Goal: Task Accomplishment & Management: Manage account settings

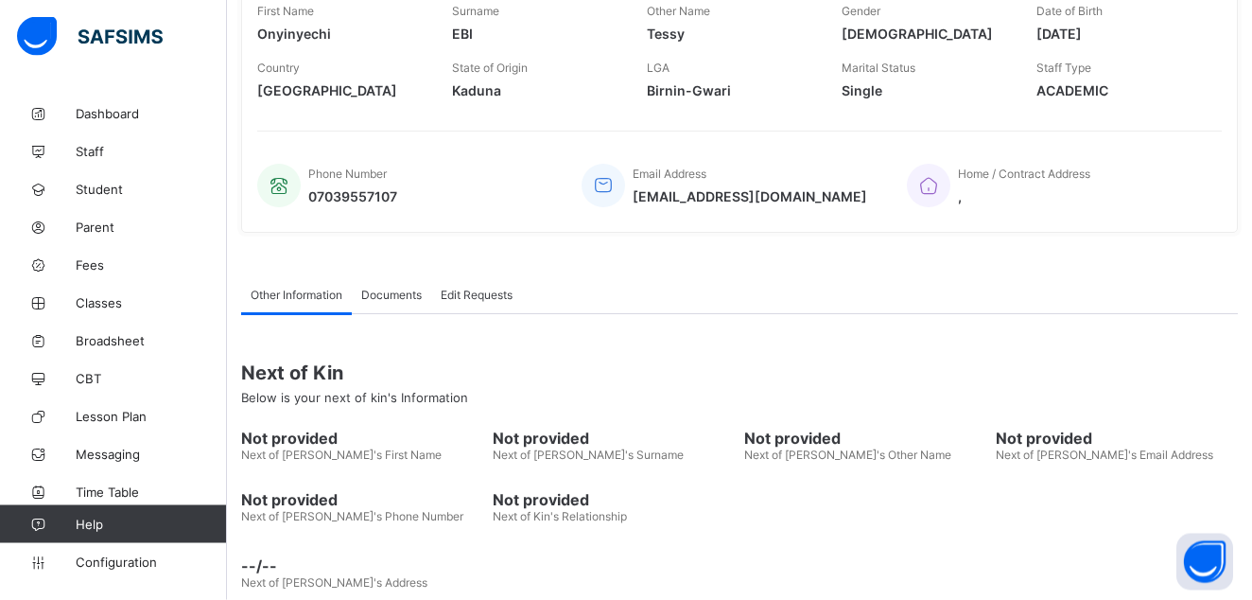
scroll to position [382, 0]
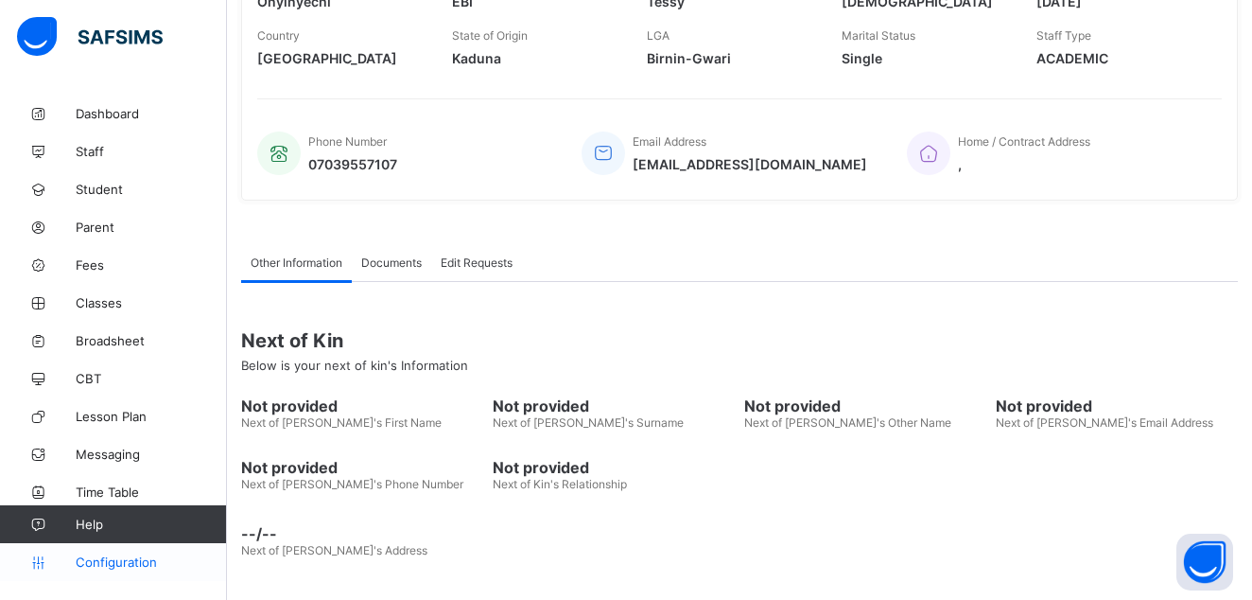
click at [132, 559] on span "Configuration" at bounding box center [151, 561] width 150 height 15
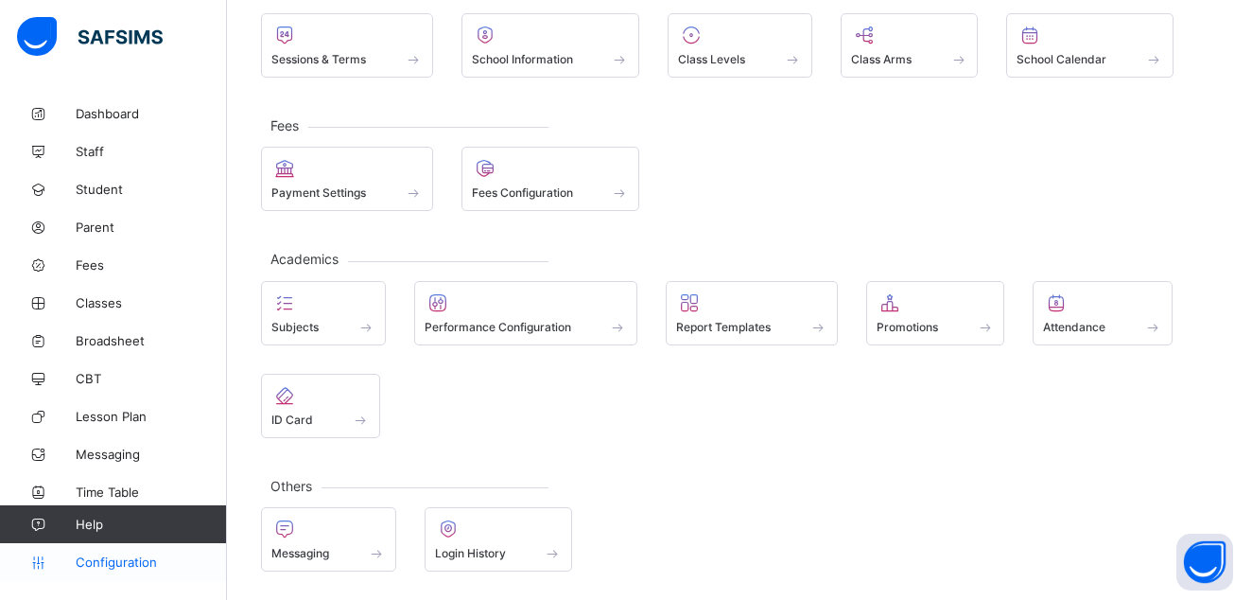
scroll to position [141, 0]
drag, startPoint x: 116, startPoint y: 545, endPoint x: 9, endPoint y: 598, distance: 119.3
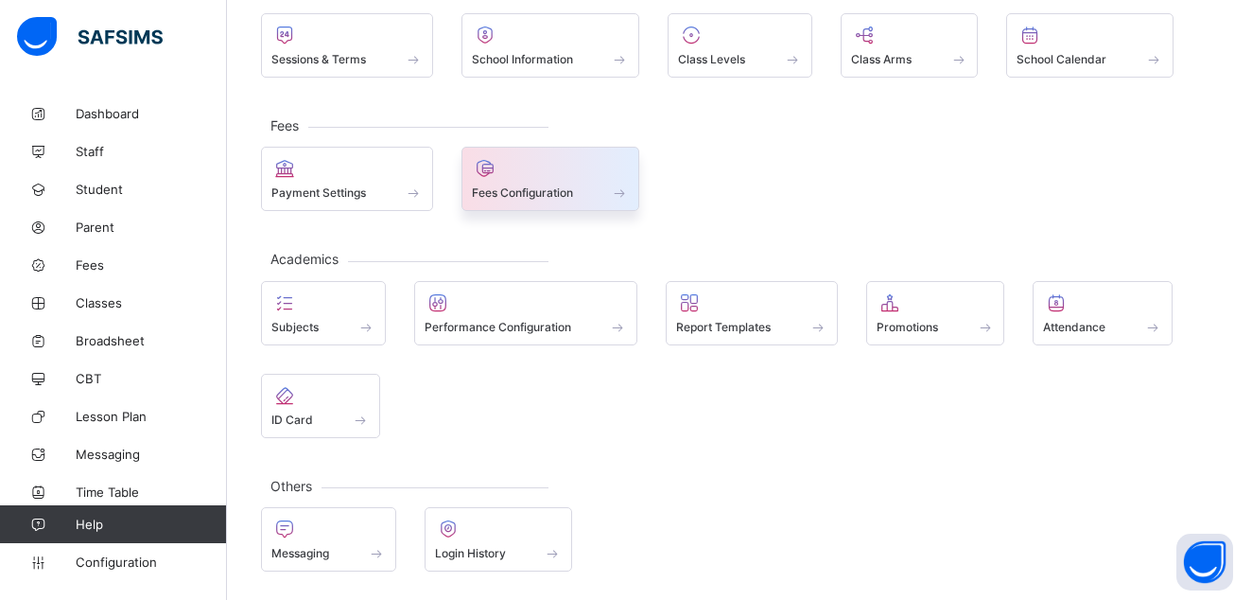
click at [526, 179] on div at bounding box center [551, 168] width 158 height 23
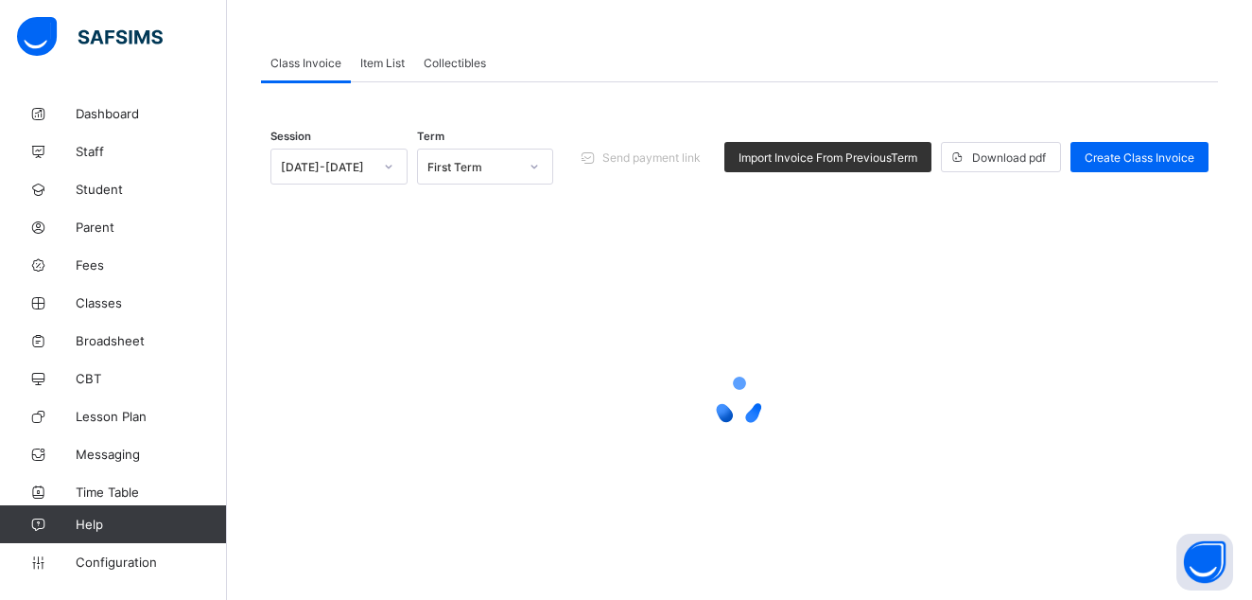
scroll to position [16, 0]
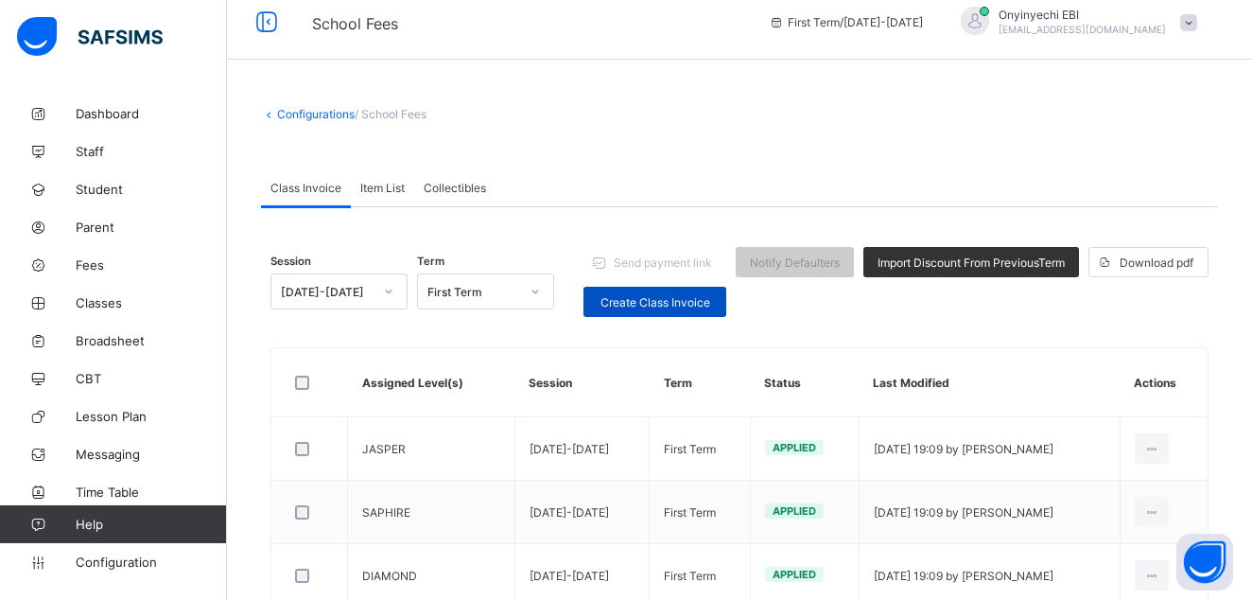
click at [672, 296] on span "Create Class Invoice" at bounding box center [655, 302] width 114 height 14
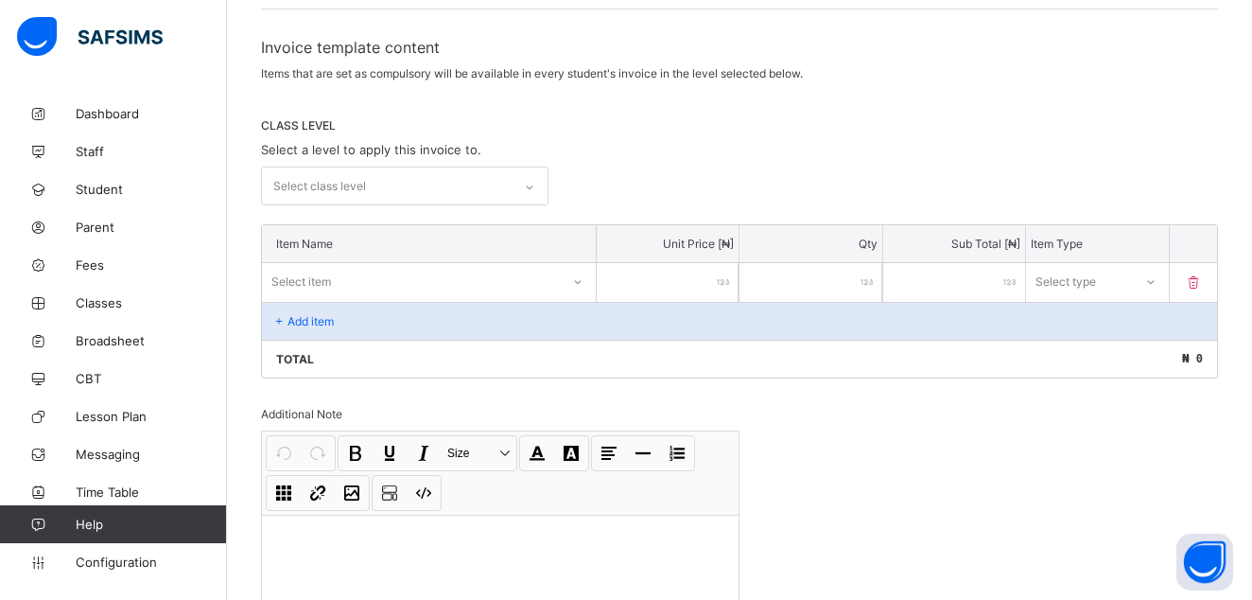
scroll to position [305, 0]
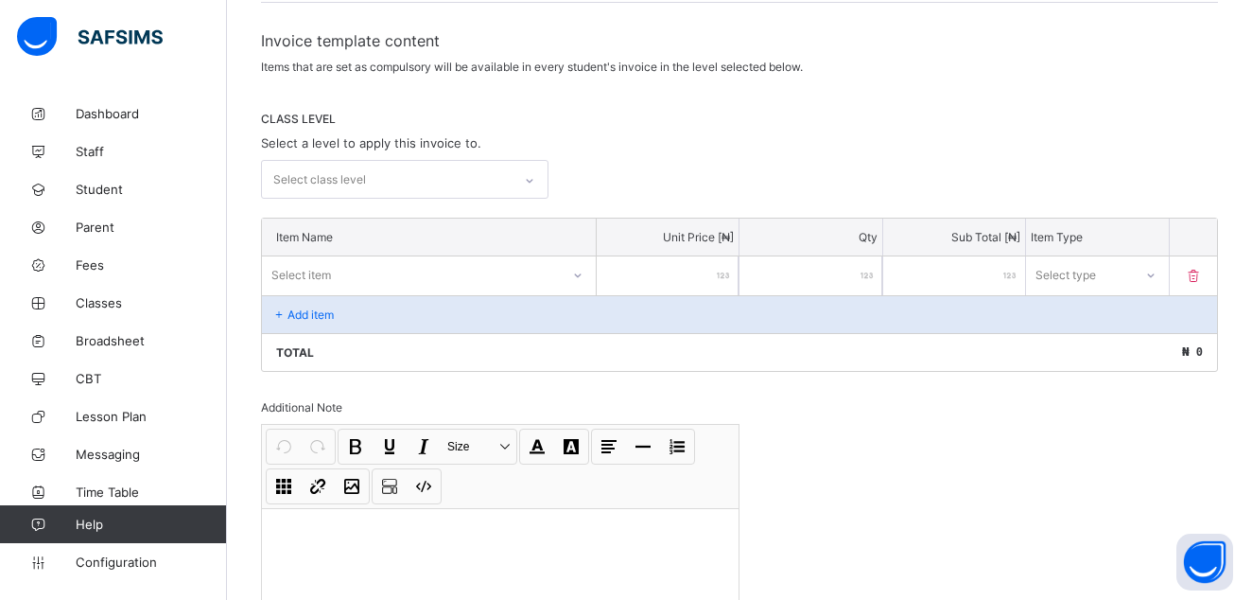
click at [531, 177] on icon at bounding box center [529, 180] width 11 height 19
click at [626, 361] on div "Total ₦ 0" at bounding box center [739, 352] width 955 height 38
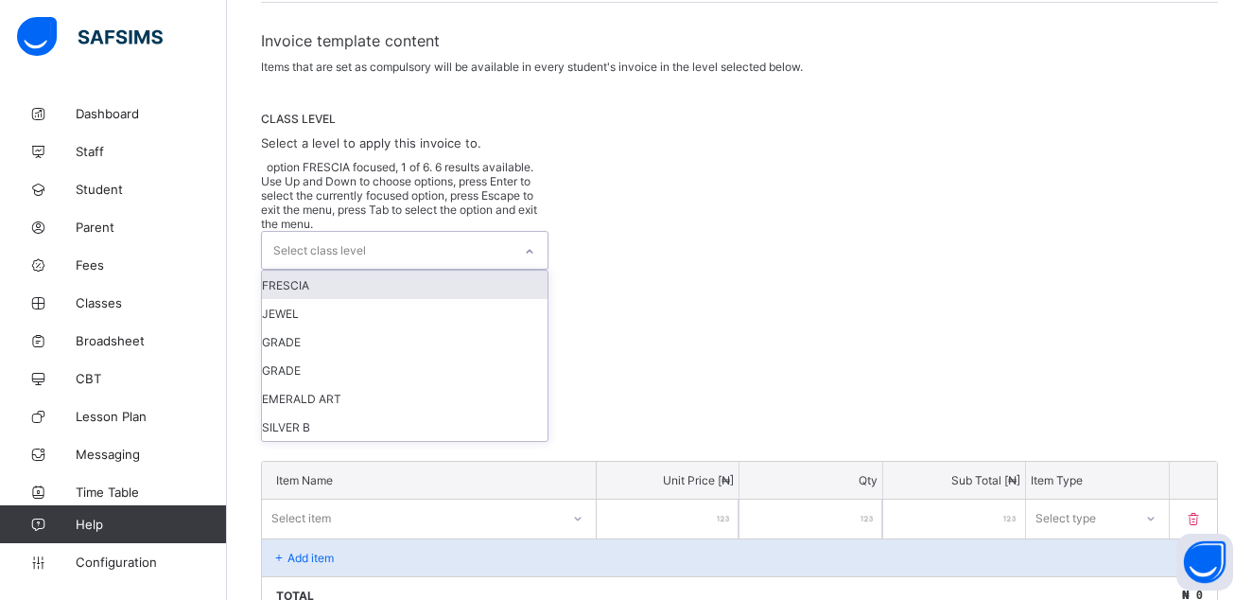
drag, startPoint x: 539, startPoint y: 178, endPoint x: 519, endPoint y: 178, distance: 19.9
click at [528, 242] on icon at bounding box center [529, 251] width 11 height 19
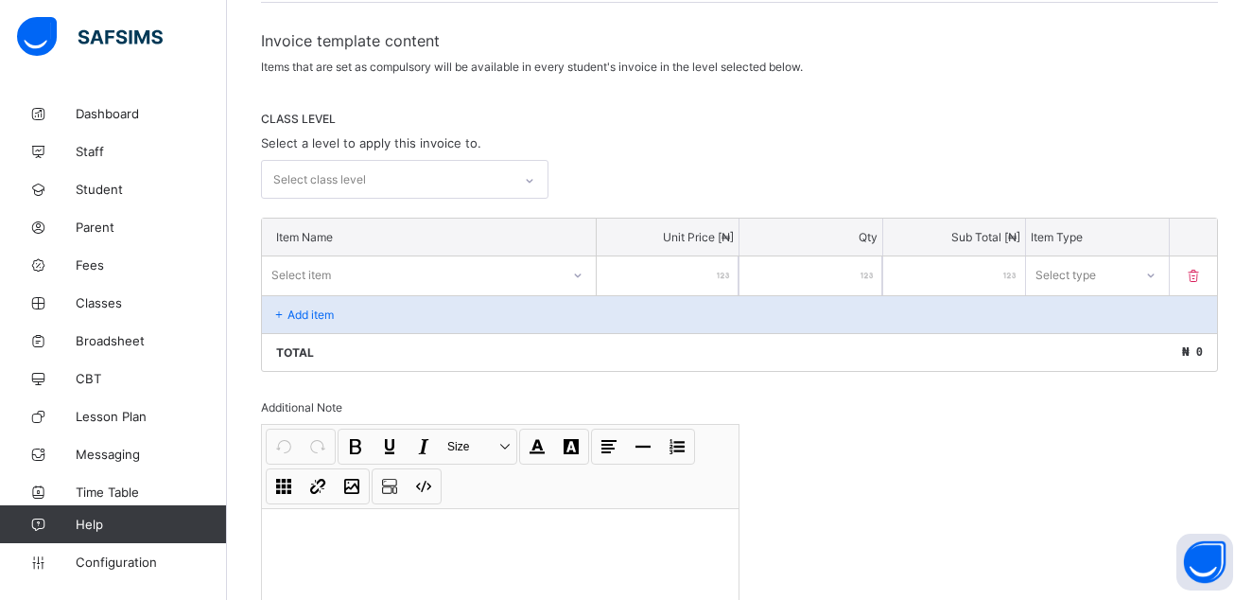
click at [673, 353] on div "Total ₦ 0" at bounding box center [739, 352] width 955 height 38
click at [119, 556] on span "Configuration" at bounding box center [151, 561] width 150 height 15
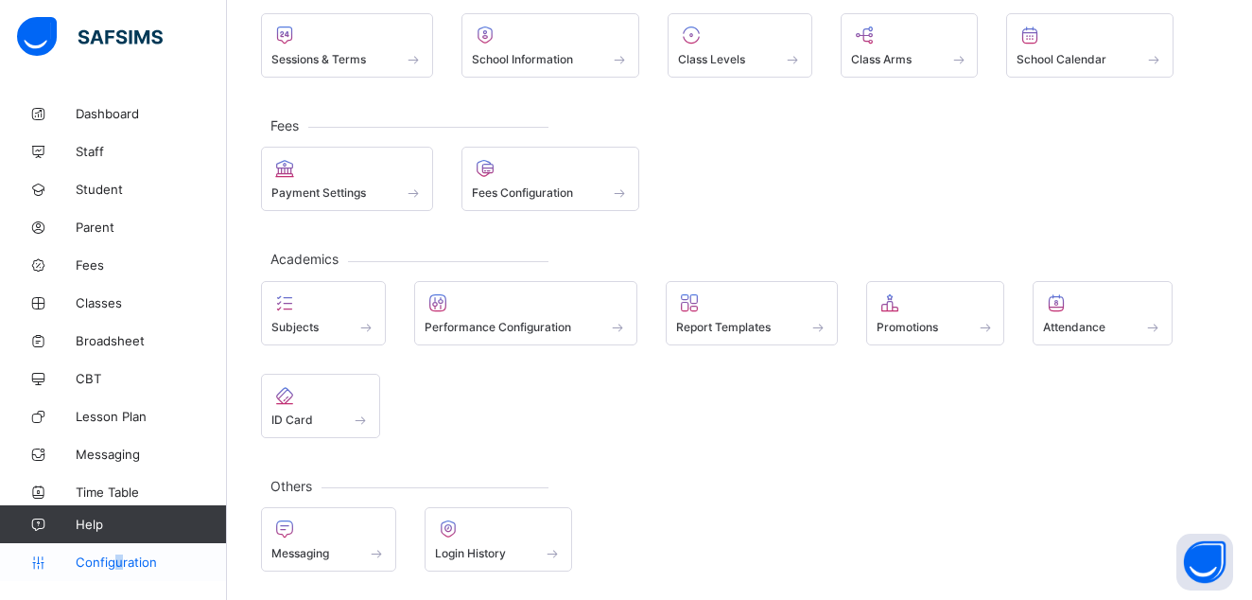
scroll to position [141, 0]
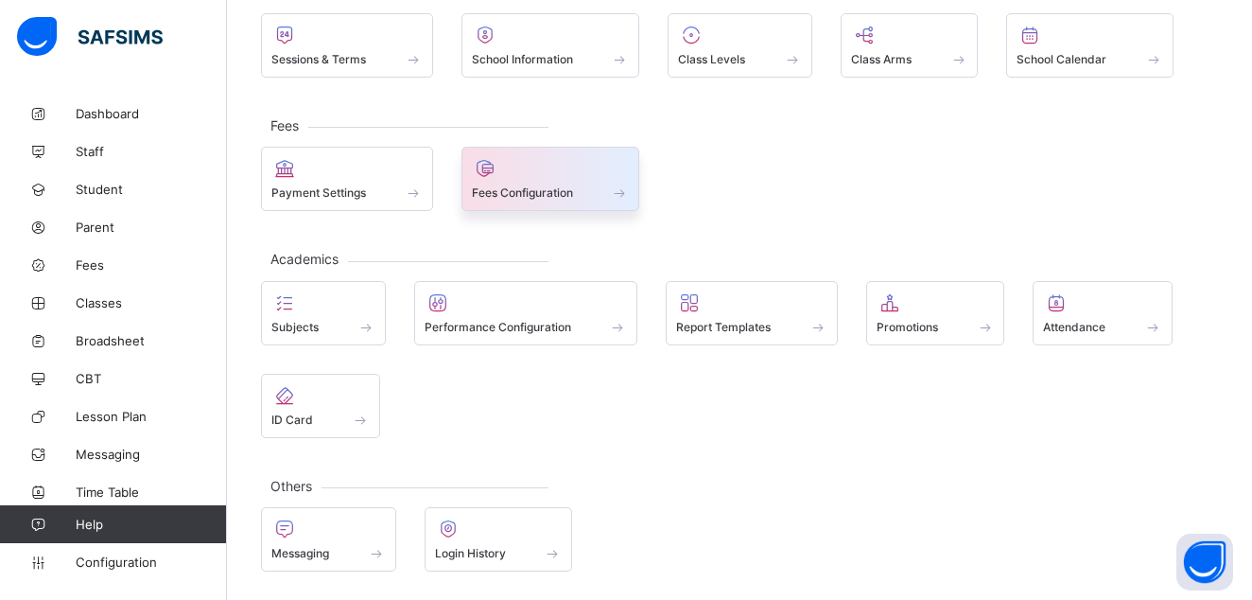
click at [498, 181] on span at bounding box center [551, 182] width 158 height 5
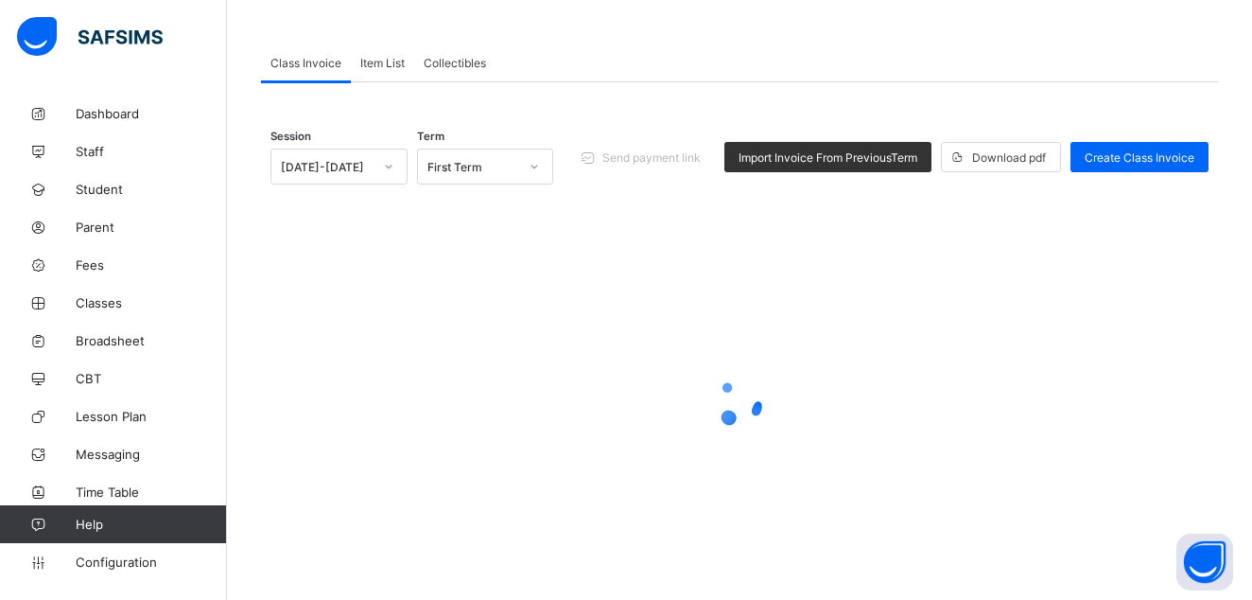
scroll to position [127, 0]
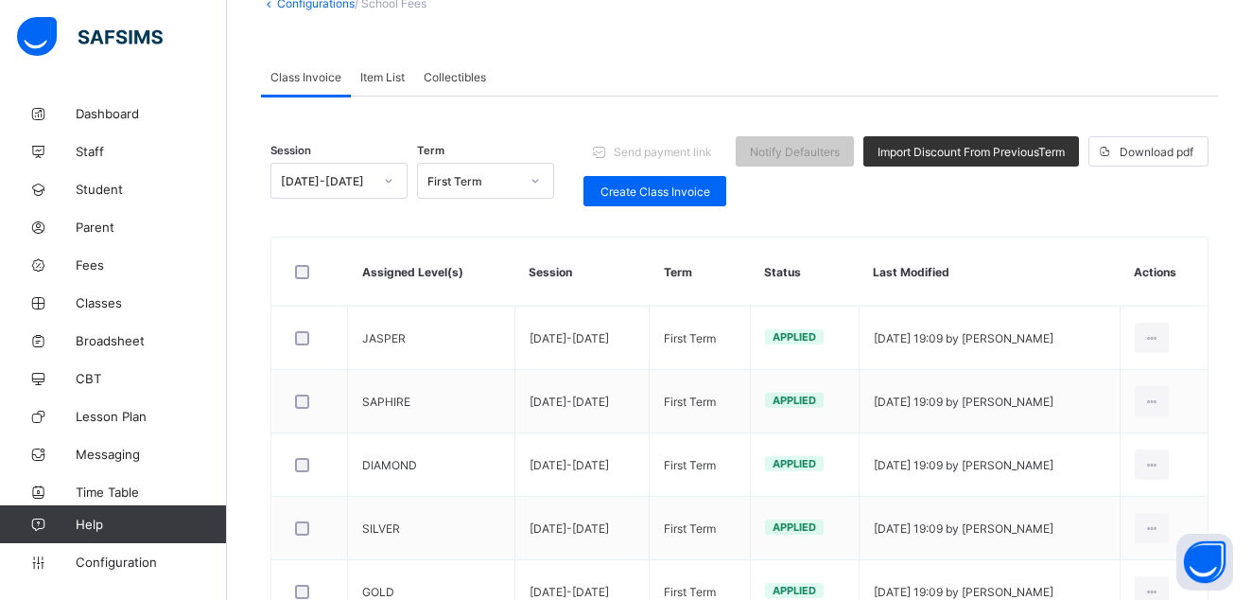
click at [448, 78] on span "Collectibles" at bounding box center [455, 77] width 62 height 14
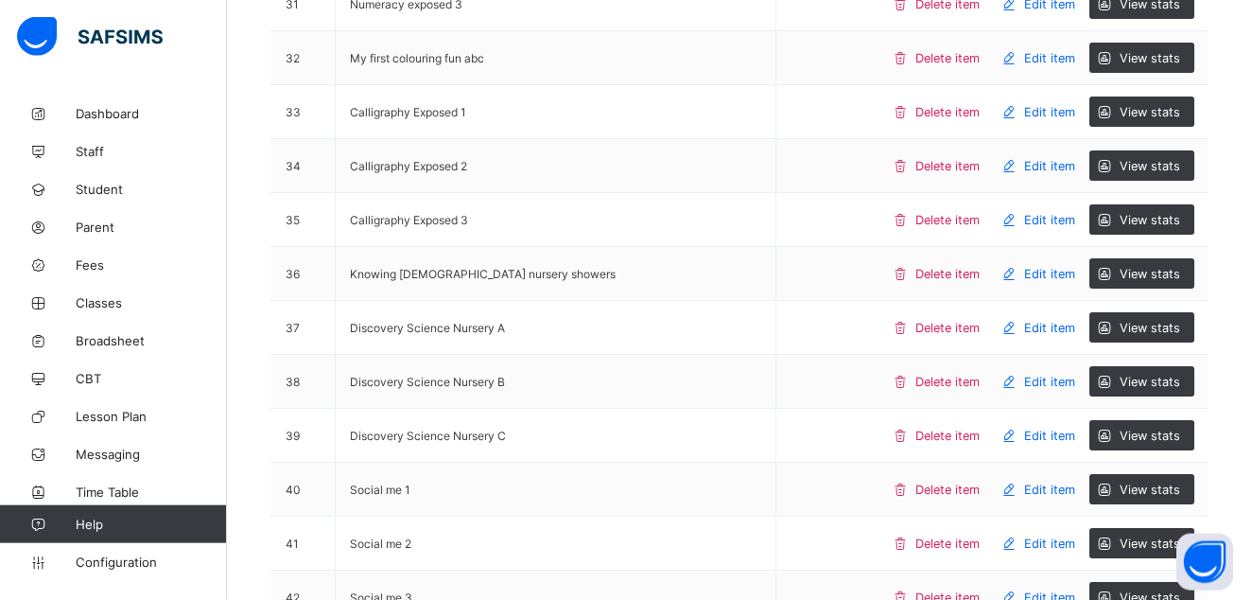
scroll to position [0, 0]
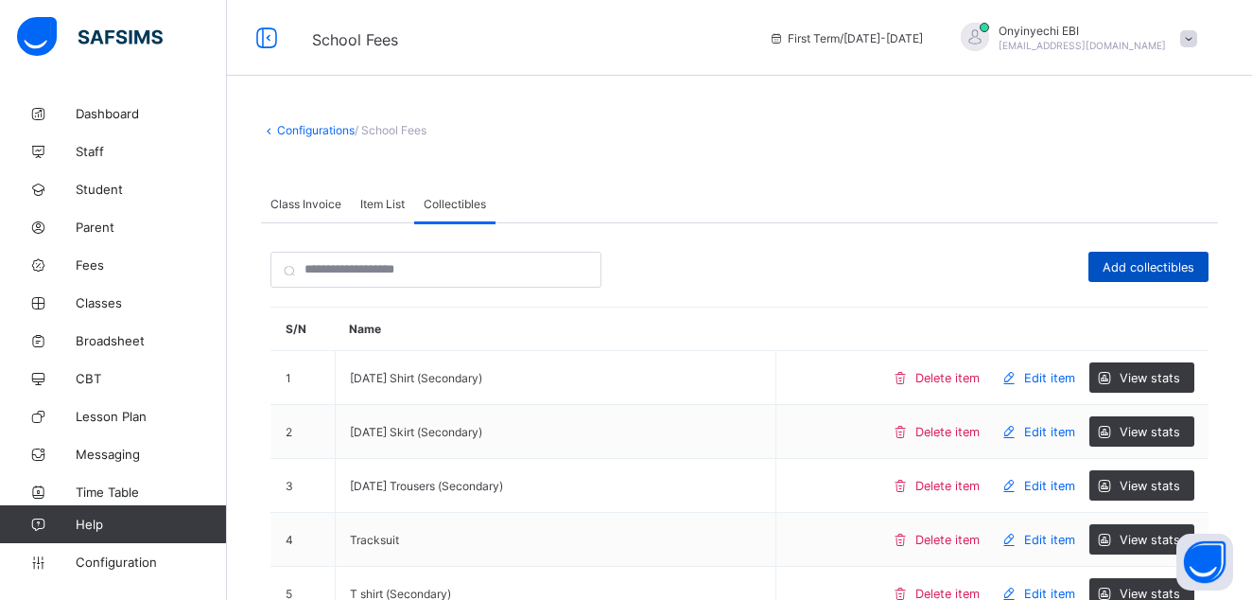
click at [1195, 261] on span "Add collectibles" at bounding box center [1149, 267] width 92 height 14
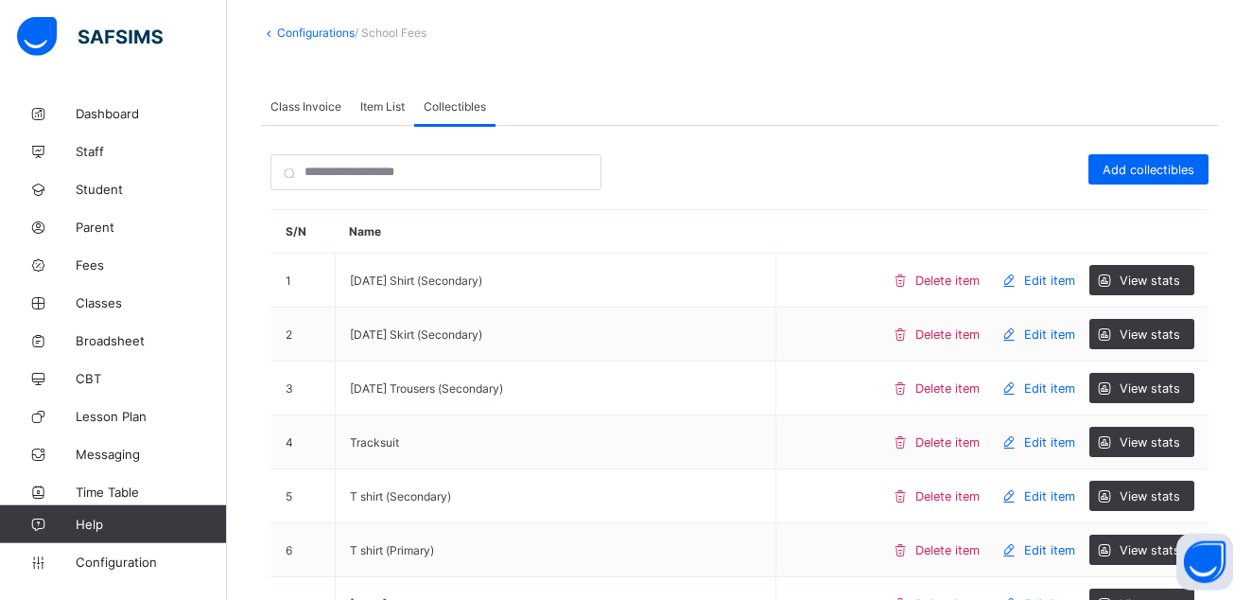
scroll to position [65, 0]
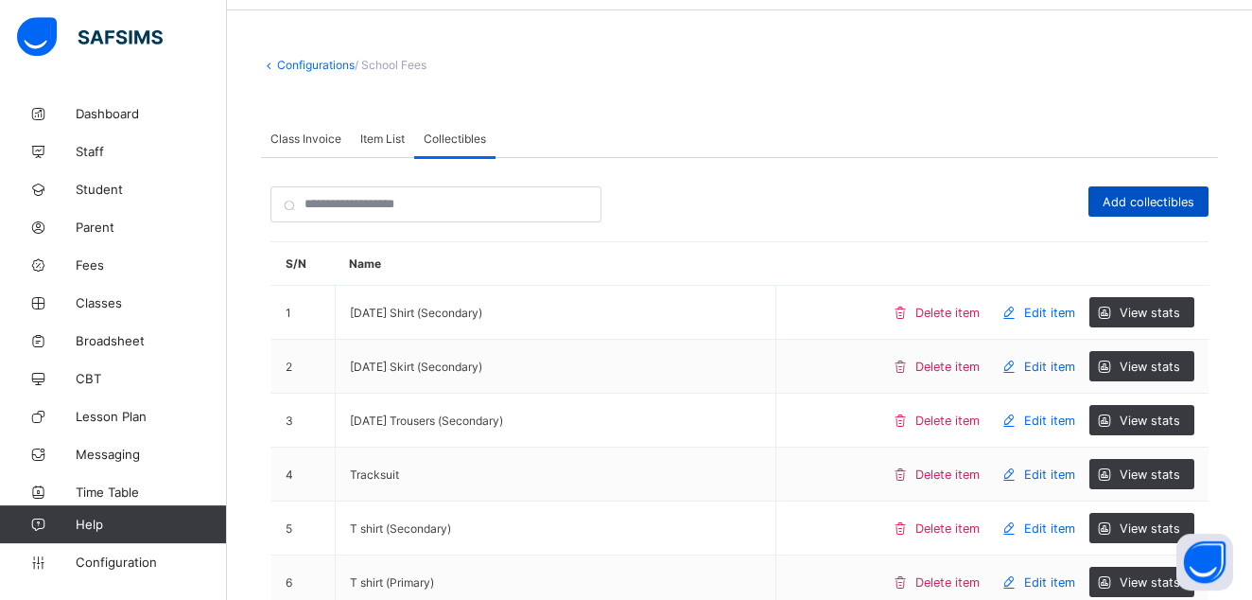
click at [1168, 190] on div "Add collectibles" at bounding box center [1149, 201] width 120 height 30
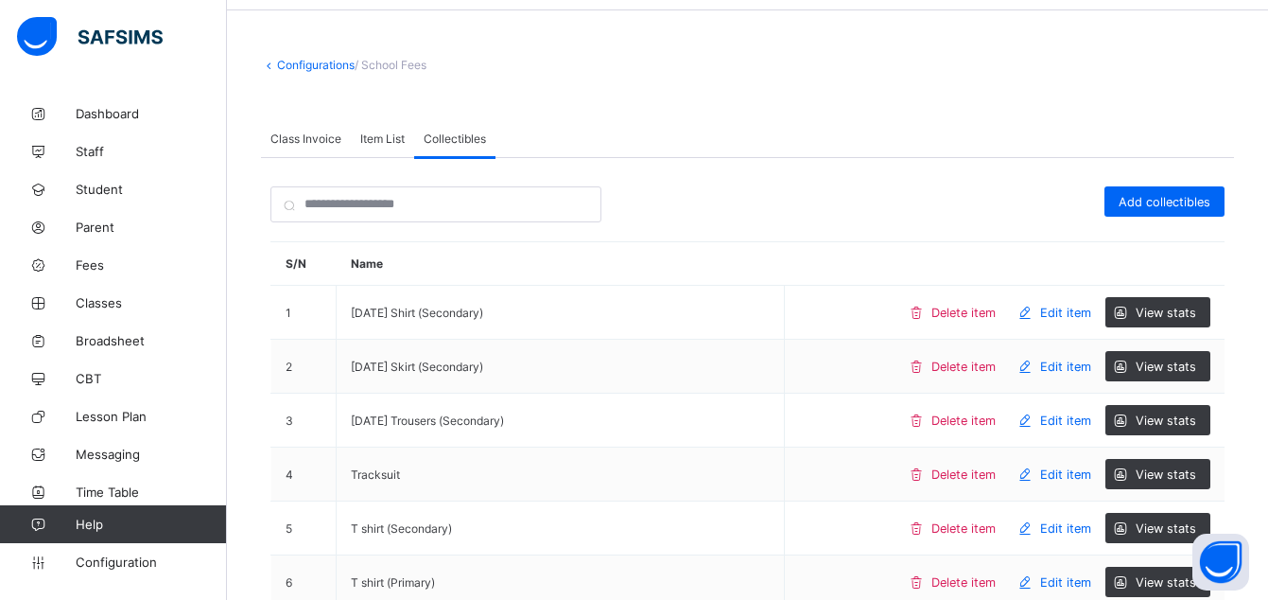
type input "*"
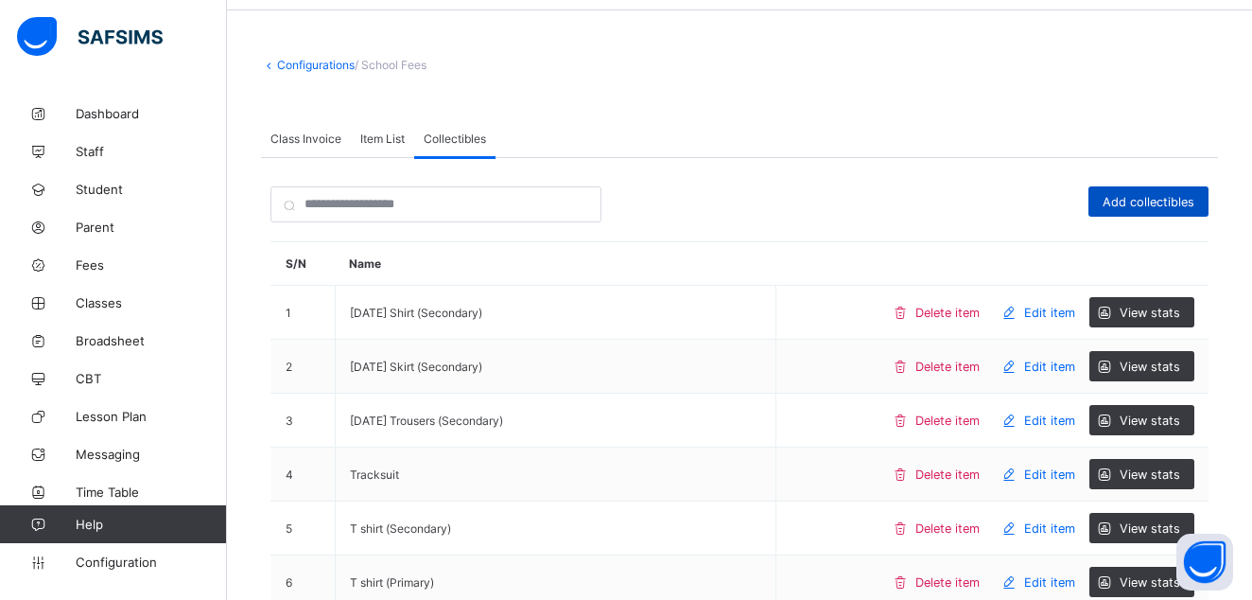
drag, startPoint x: 1145, startPoint y: 203, endPoint x: 1137, endPoint y: 187, distance: 18.2
click at [1149, 190] on div "Add collectibles" at bounding box center [1149, 201] width 120 height 30
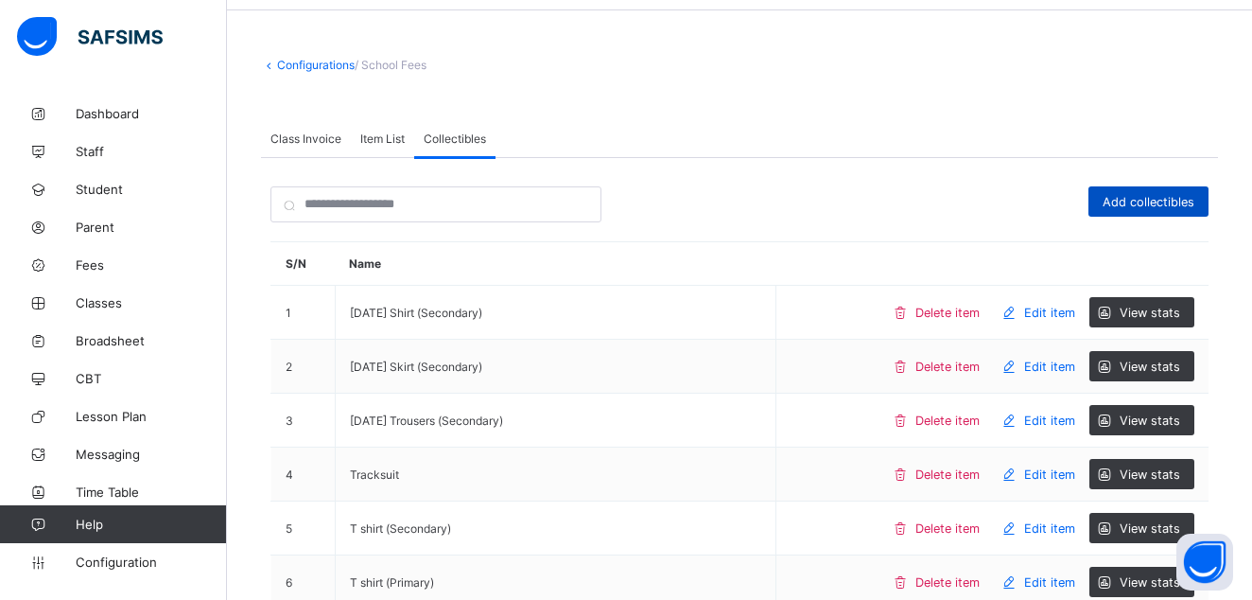
click at [1168, 204] on span "Add collectibles" at bounding box center [1149, 202] width 92 height 14
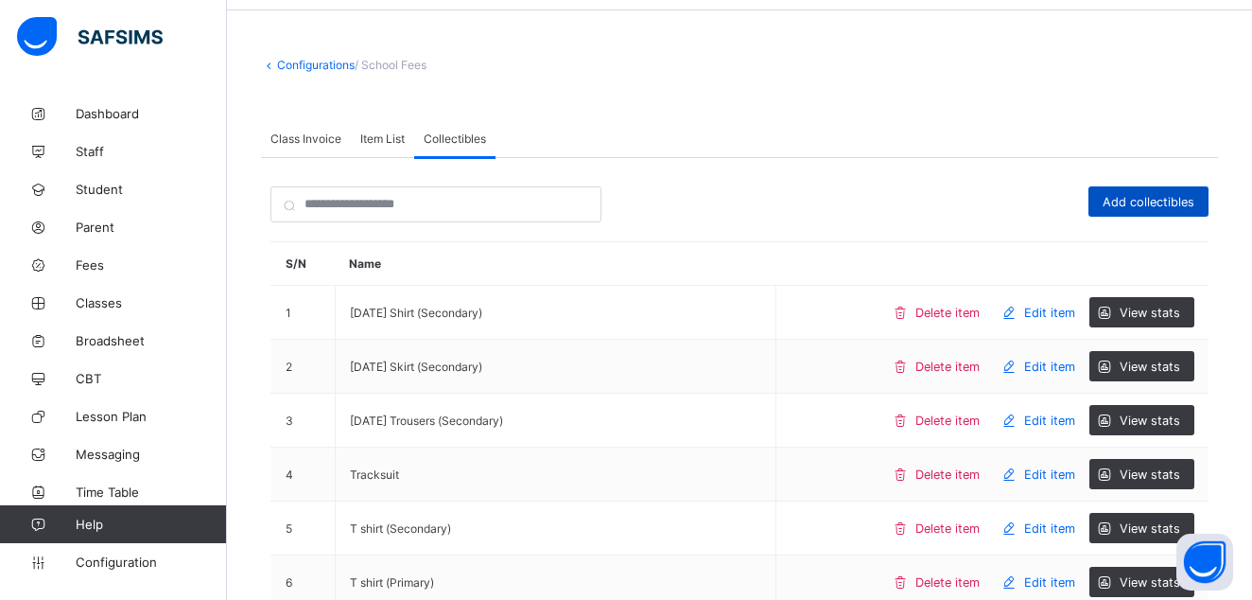
click at [1151, 198] on span "Add collectibles" at bounding box center [1149, 202] width 92 height 14
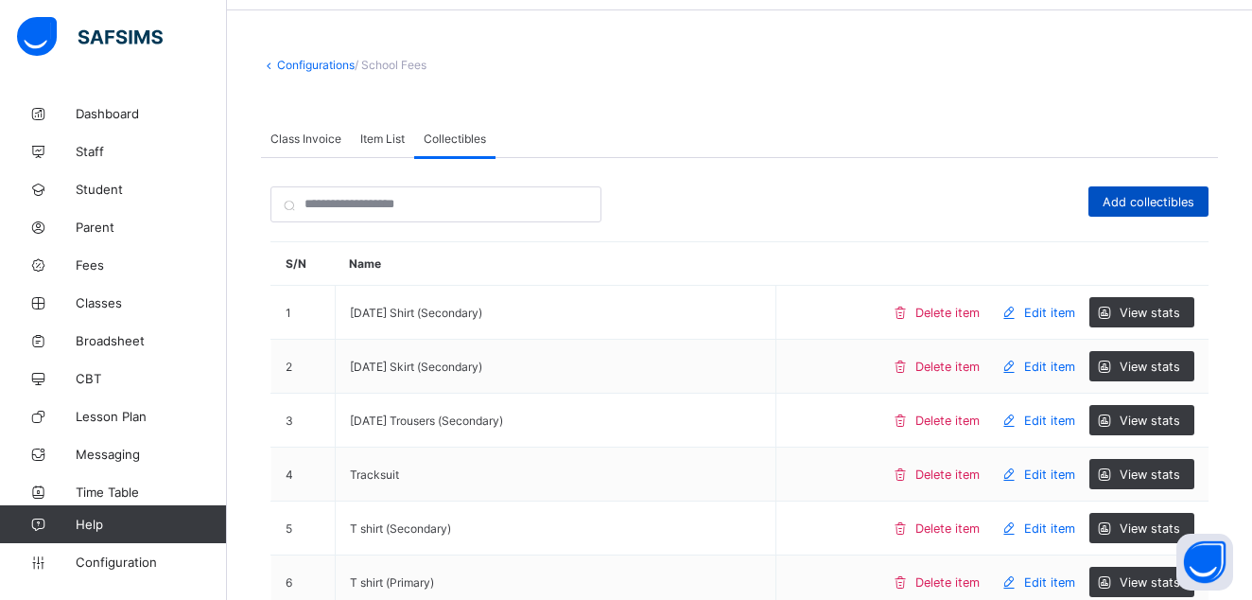
click at [1165, 201] on span "Add collectibles" at bounding box center [1149, 202] width 92 height 14
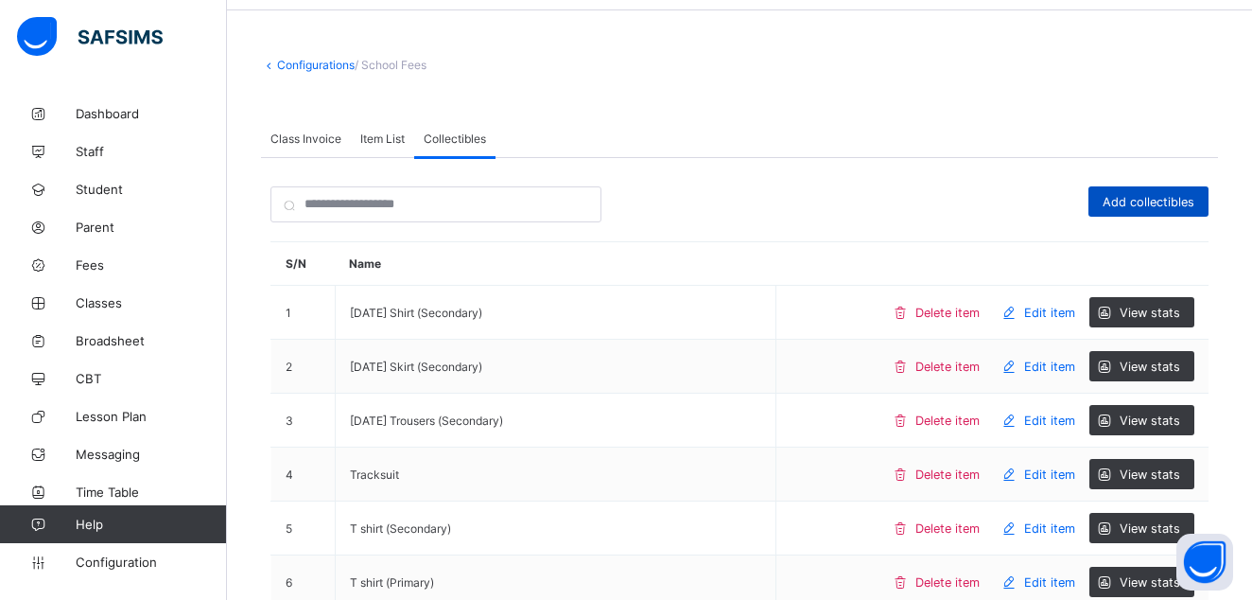
click at [1162, 201] on span "Add collectibles" at bounding box center [1149, 202] width 92 height 14
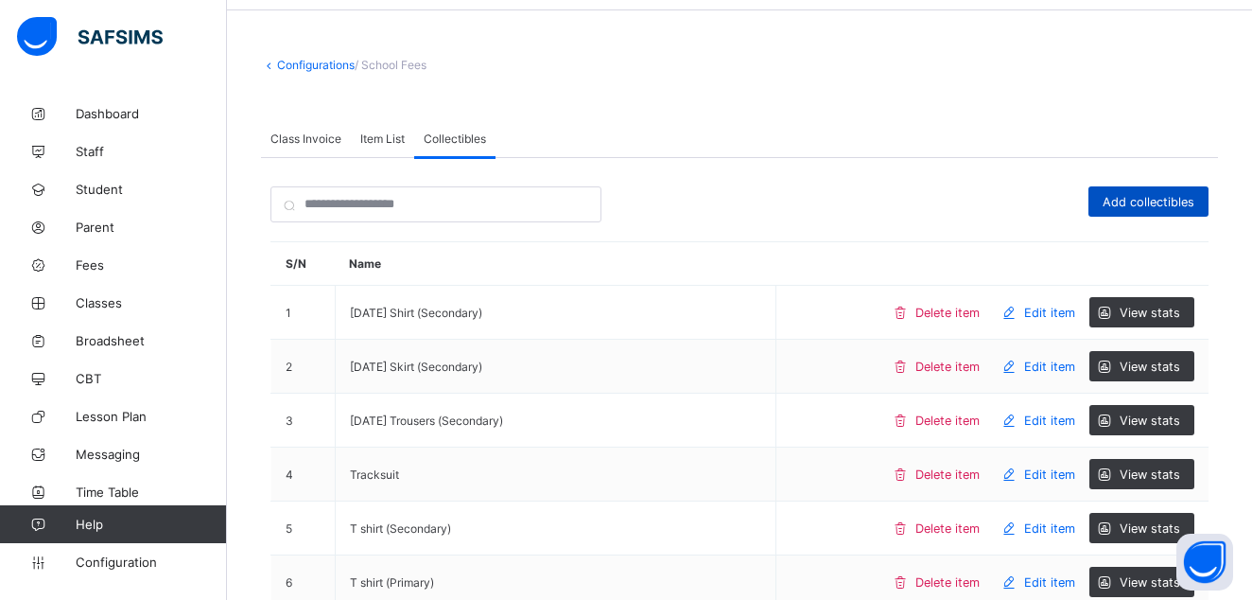
click at [1155, 192] on div "Add collectibles" at bounding box center [1149, 201] width 120 height 30
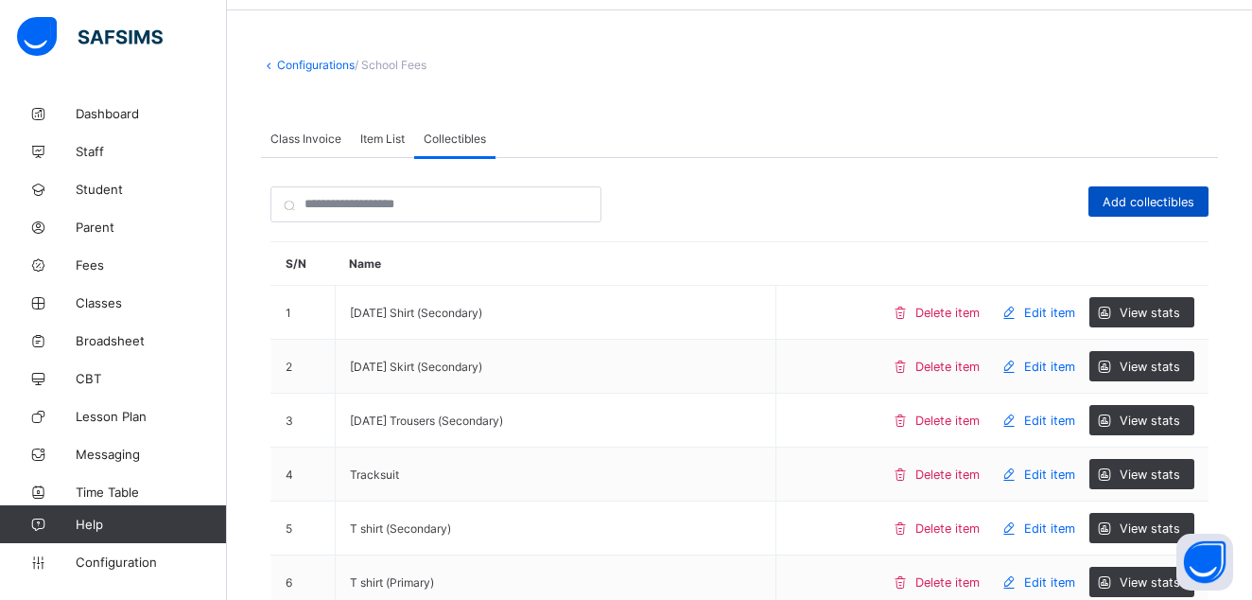
click at [1161, 196] on span "Add collectibles" at bounding box center [1149, 202] width 92 height 14
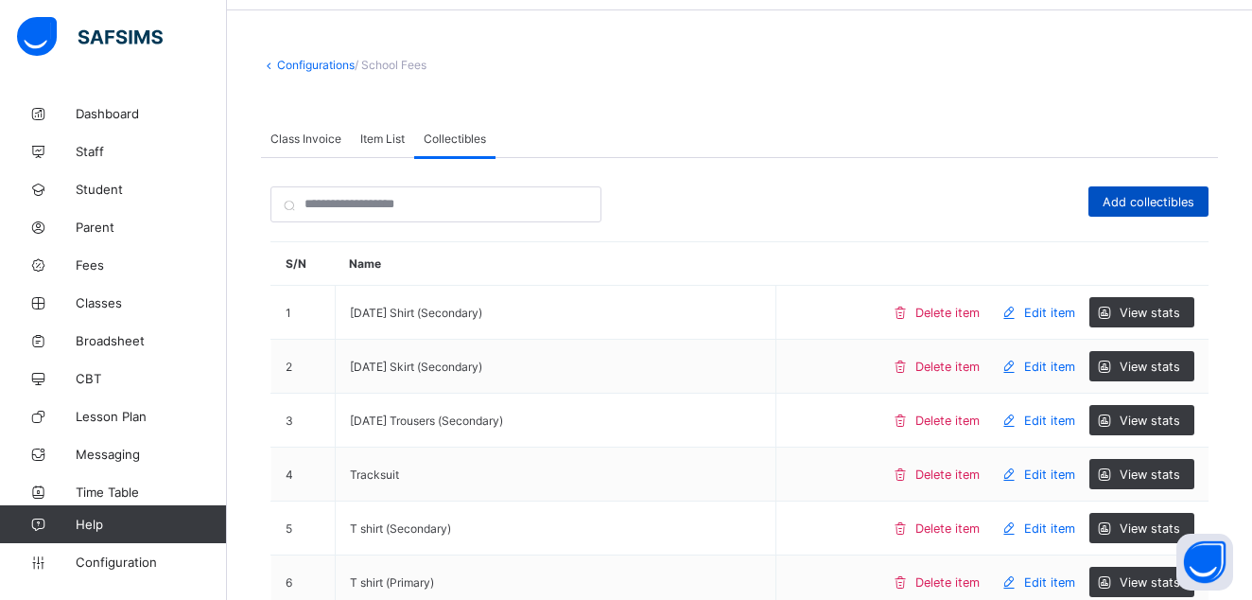
click at [1174, 201] on span "Add collectibles" at bounding box center [1149, 202] width 92 height 14
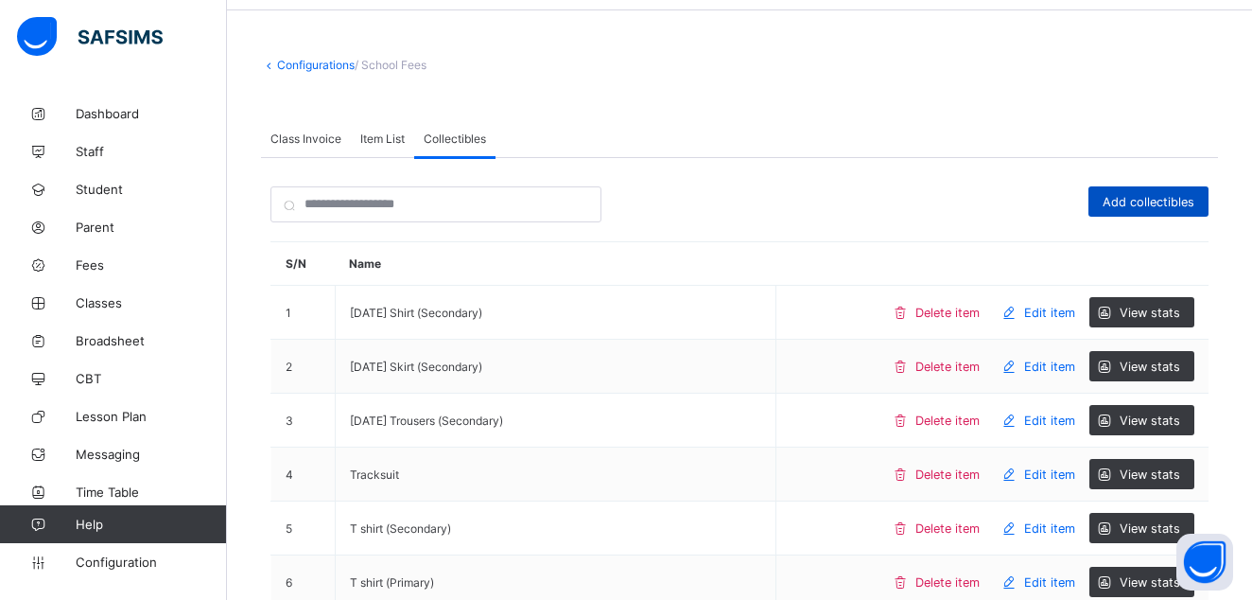
click at [1178, 187] on div "Add collectibles" at bounding box center [1149, 201] width 120 height 30
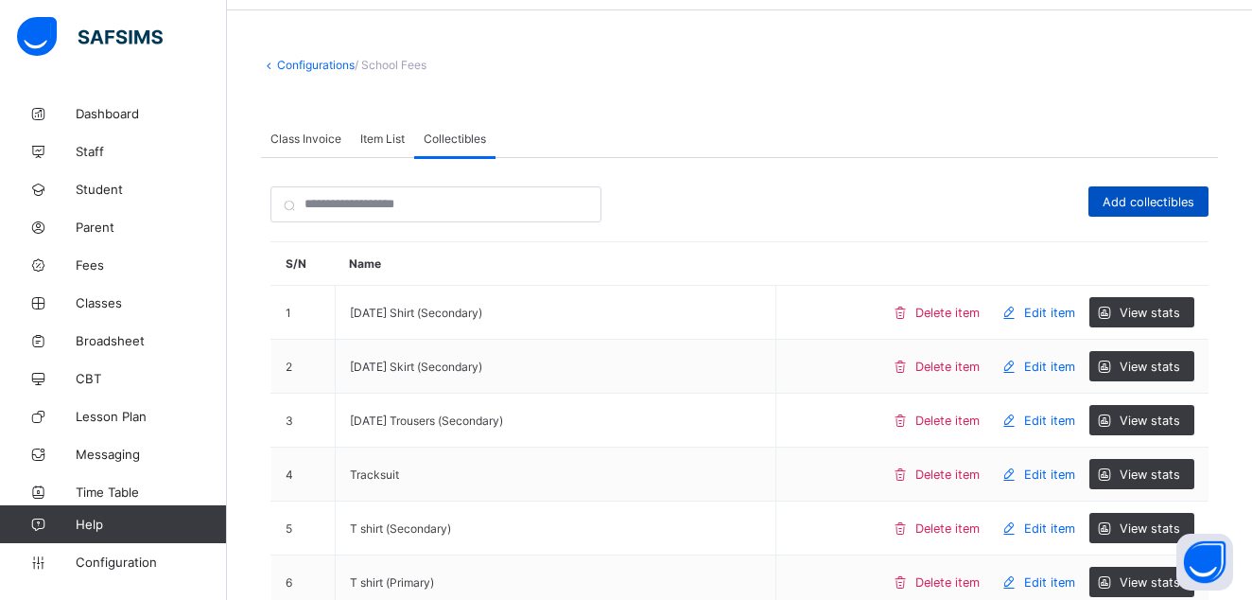
click at [1160, 194] on div "Add collectibles" at bounding box center [1149, 201] width 120 height 30
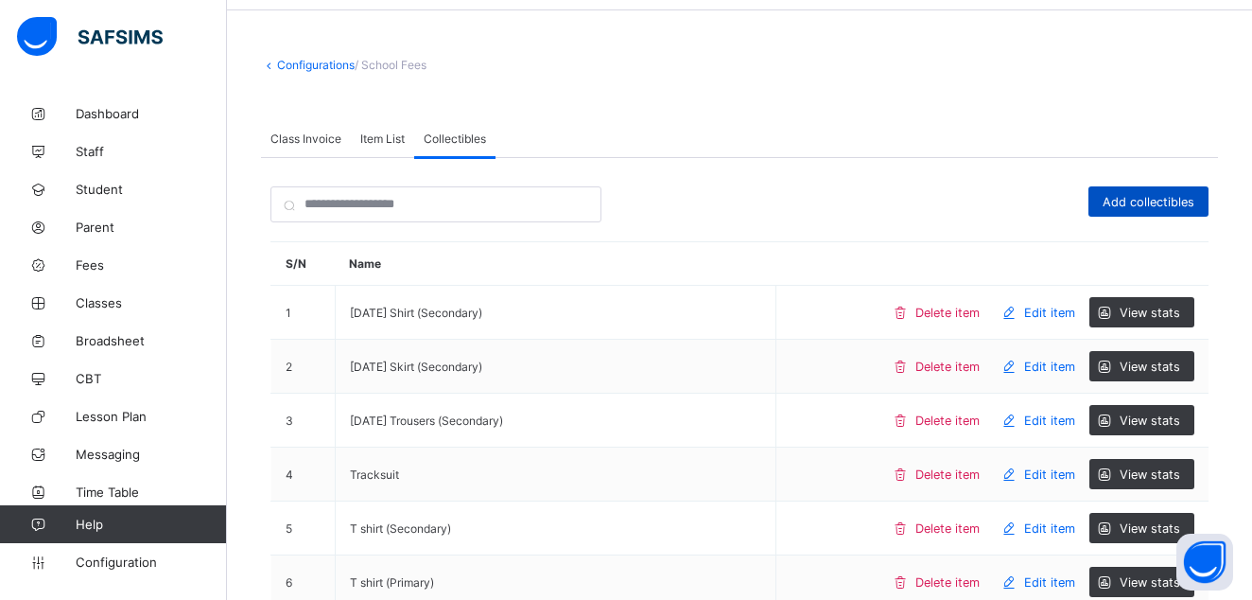
click at [1195, 198] on span "Add collectibles" at bounding box center [1149, 202] width 92 height 14
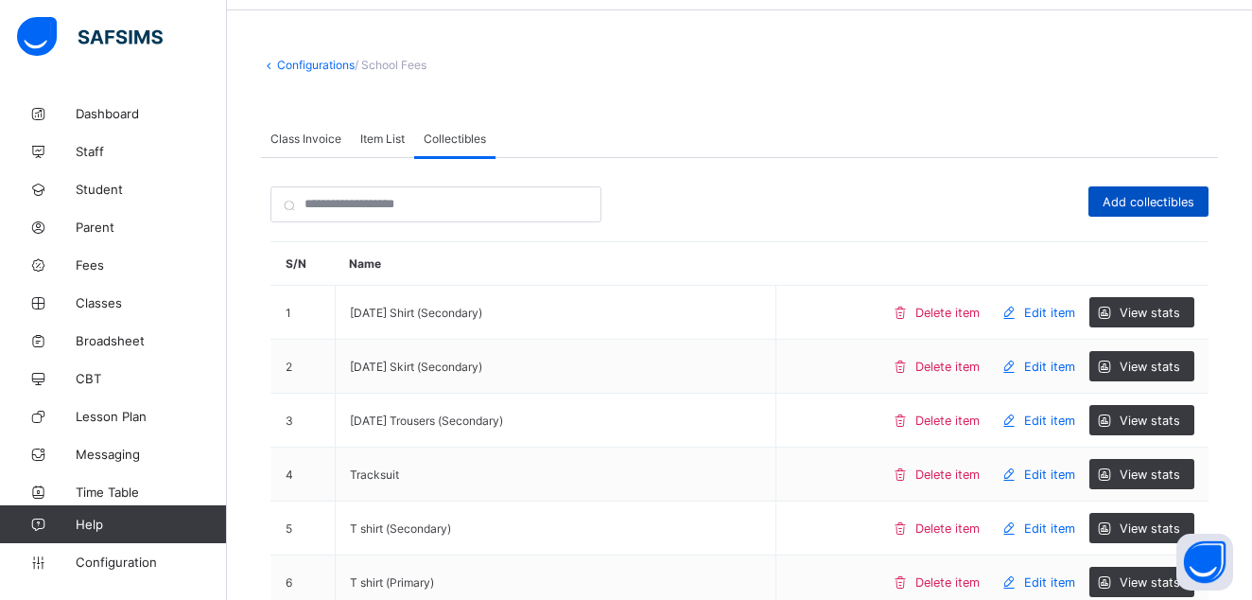
click at [1163, 197] on span "Add collectibles" at bounding box center [1149, 202] width 92 height 14
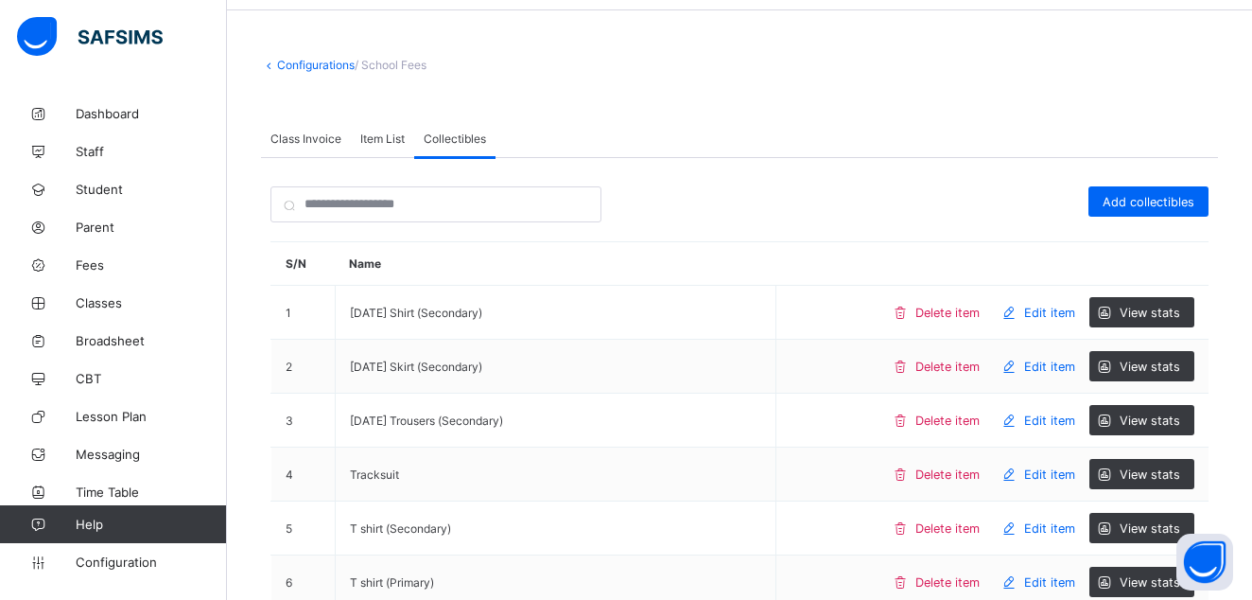
drag, startPoint x: 1176, startPoint y: 196, endPoint x: 782, endPoint y: 238, distance: 395.7
click at [1172, 198] on span "Add collectibles" at bounding box center [1149, 202] width 92 height 14
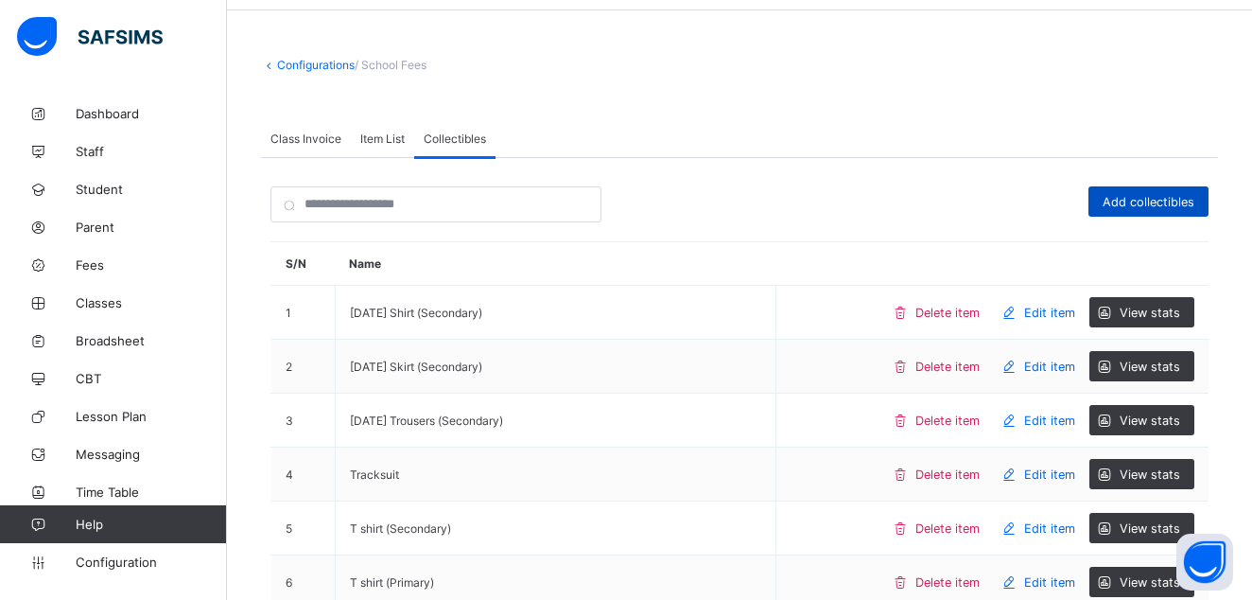
click at [1167, 192] on div "Add collectibles" at bounding box center [1149, 201] width 120 height 30
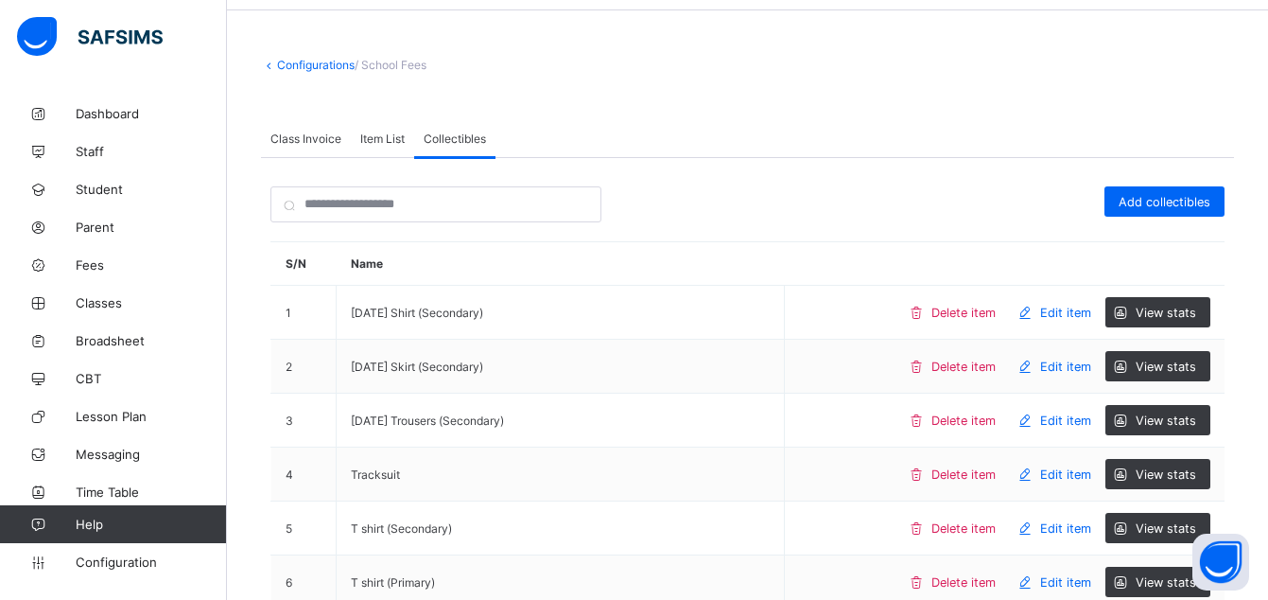
type input "*"
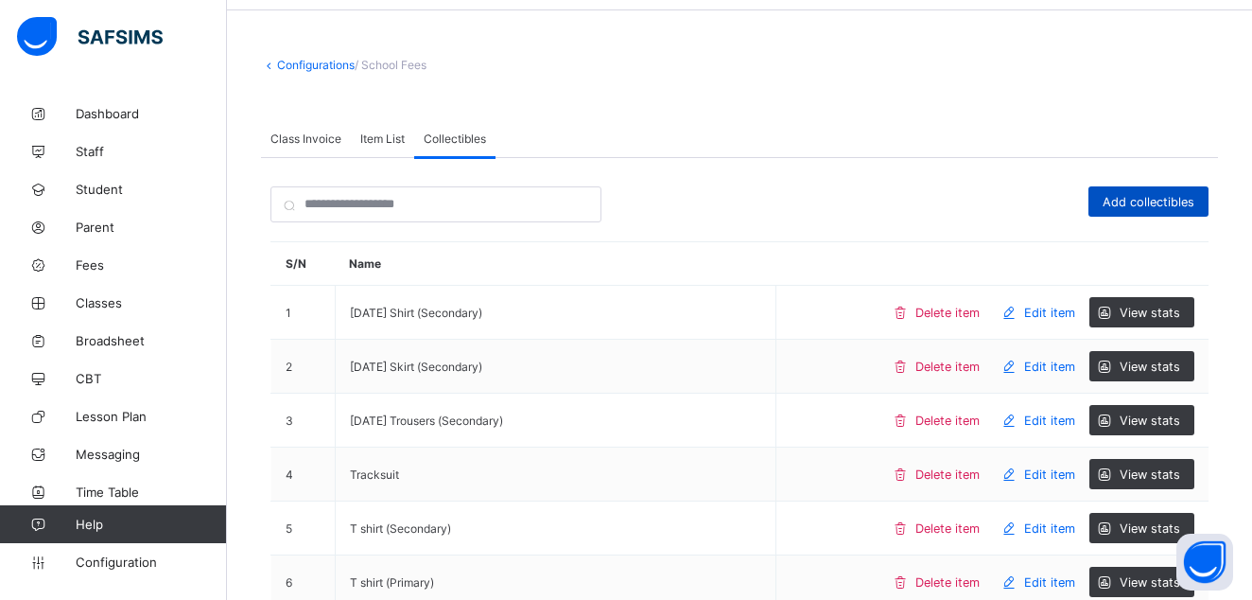
click at [1141, 198] on span "Add collectibles" at bounding box center [1149, 202] width 92 height 14
drag, startPoint x: 539, startPoint y: 278, endPoint x: 517, endPoint y: 274, distance: 22.1
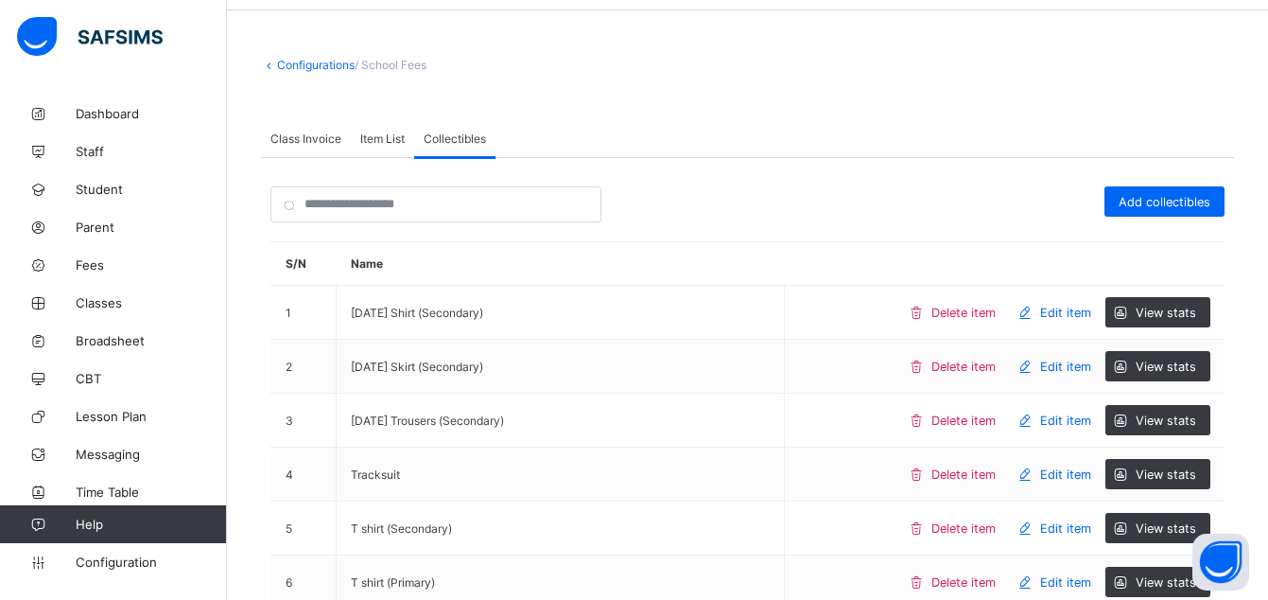
type input "*"
type input "*********"
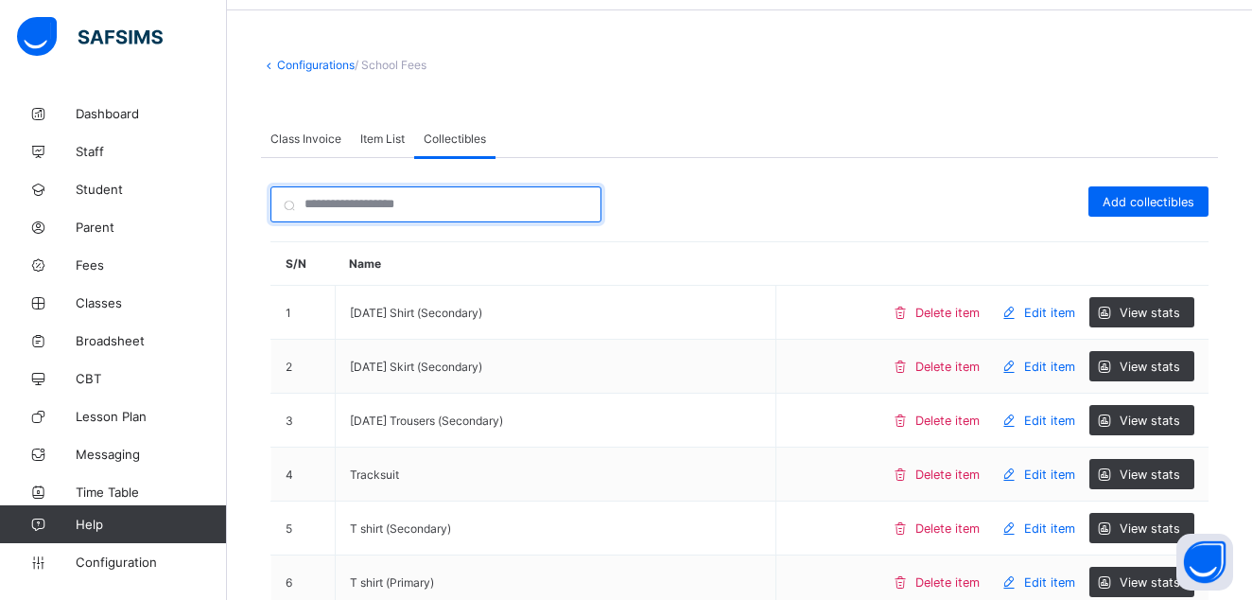
click at [416, 211] on input "search" at bounding box center [435, 204] width 331 height 36
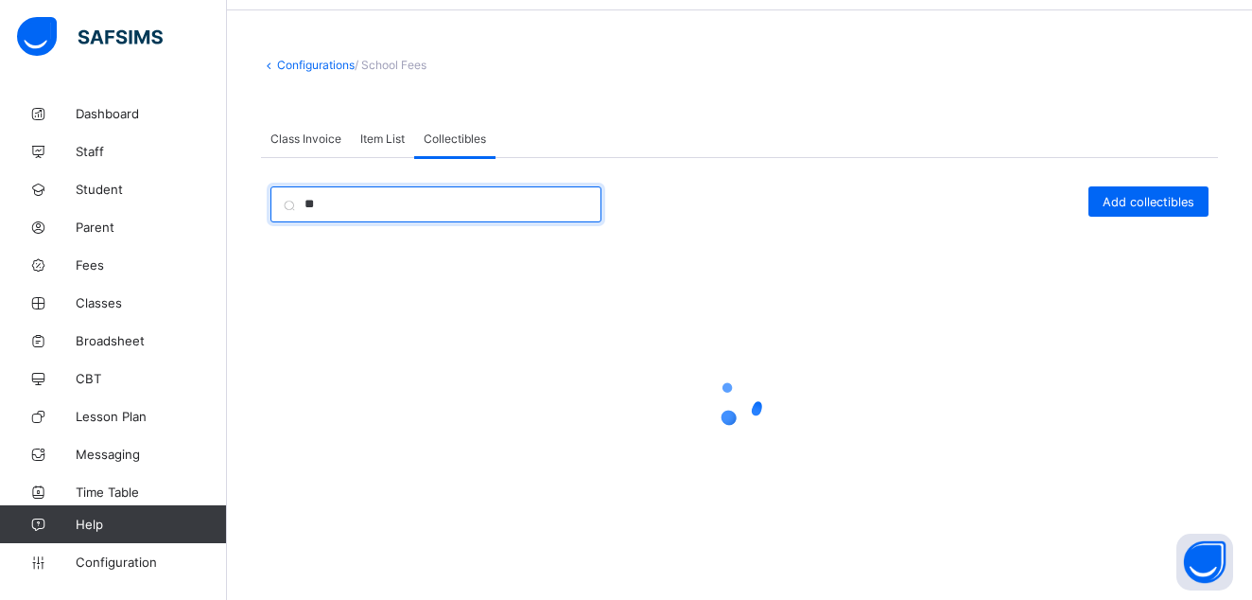
type input "*"
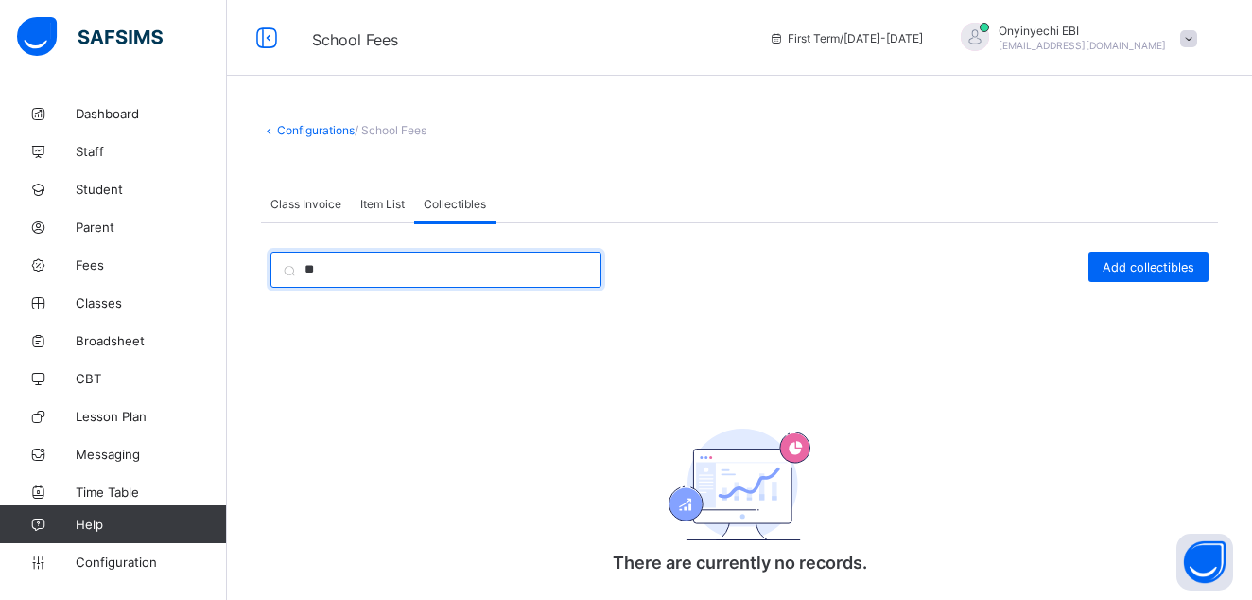
type input "*"
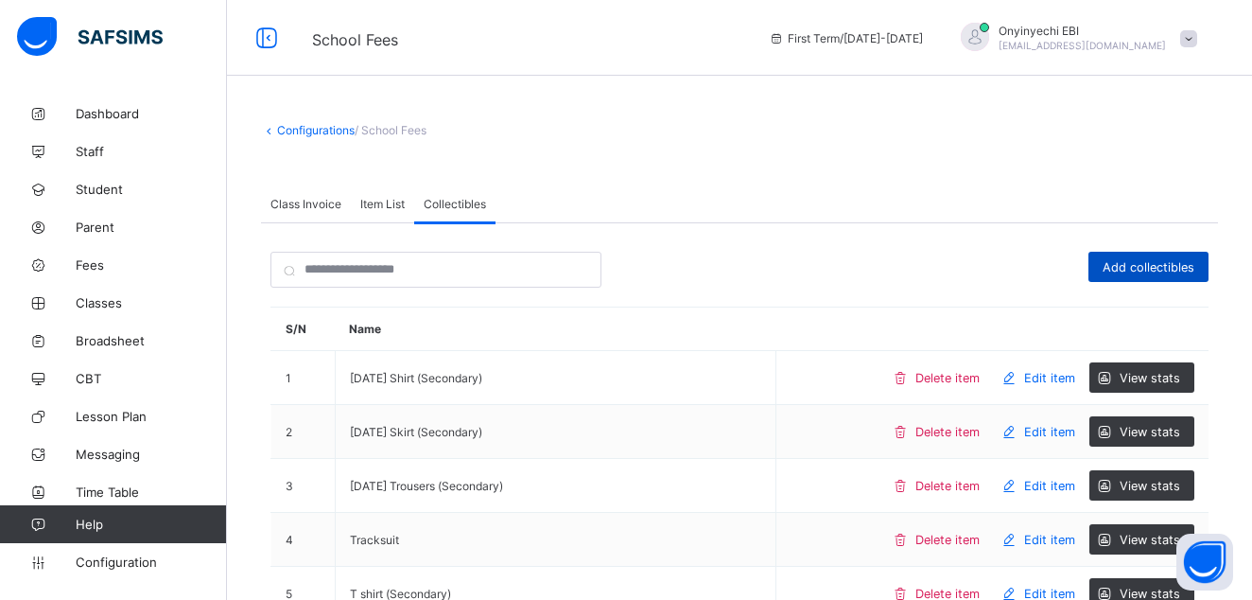
click at [1152, 267] on span "Add collectibles" at bounding box center [1149, 267] width 92 height 14
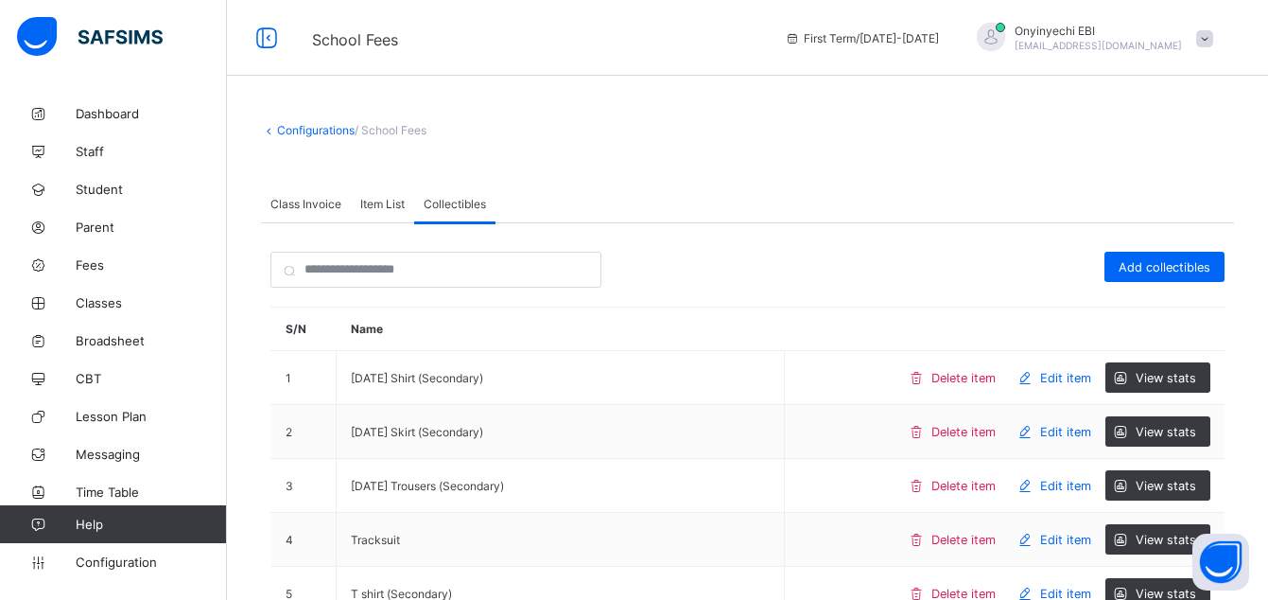
type input "*"
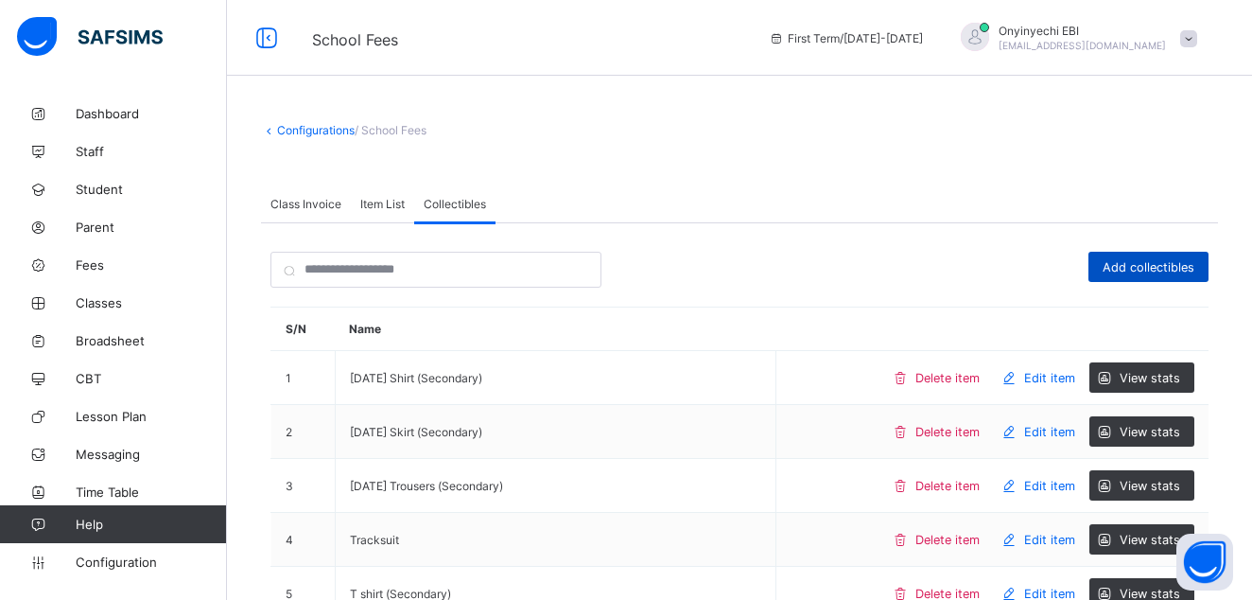
click at [1149, 270] on span "Add collectibles" at bounding box center [1149, 267] width 92 height 14
drag, startPoint x: 515, startPoint y: 272, endPoint x: 544, endPoint y: 275, distance: 28.5
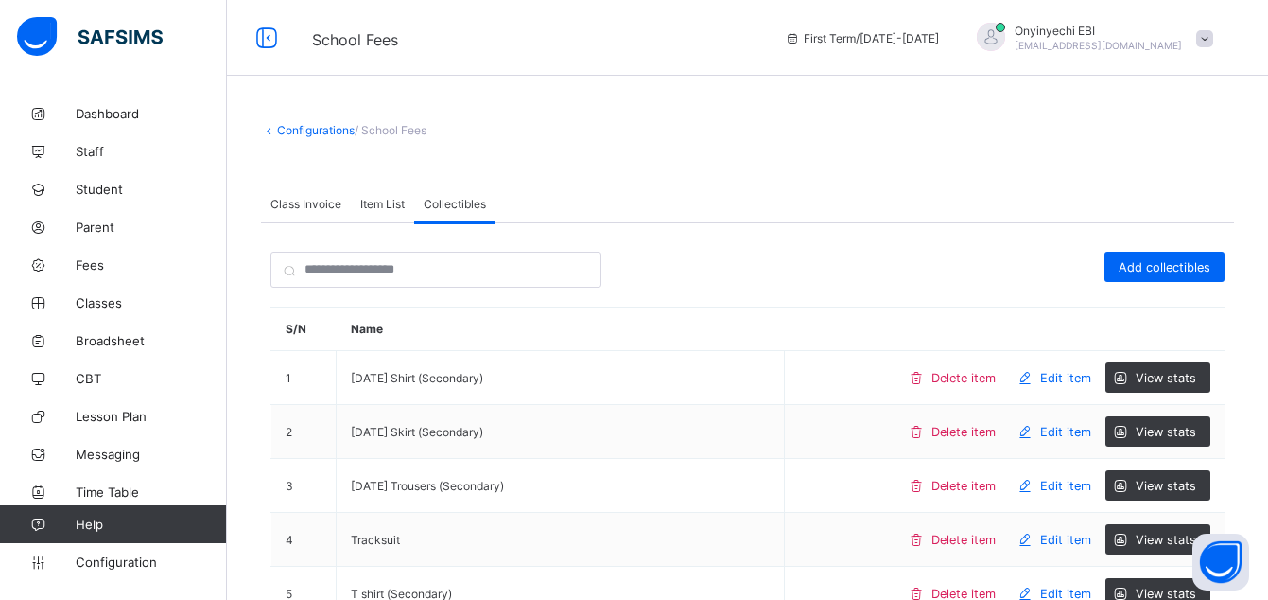
type input "*"
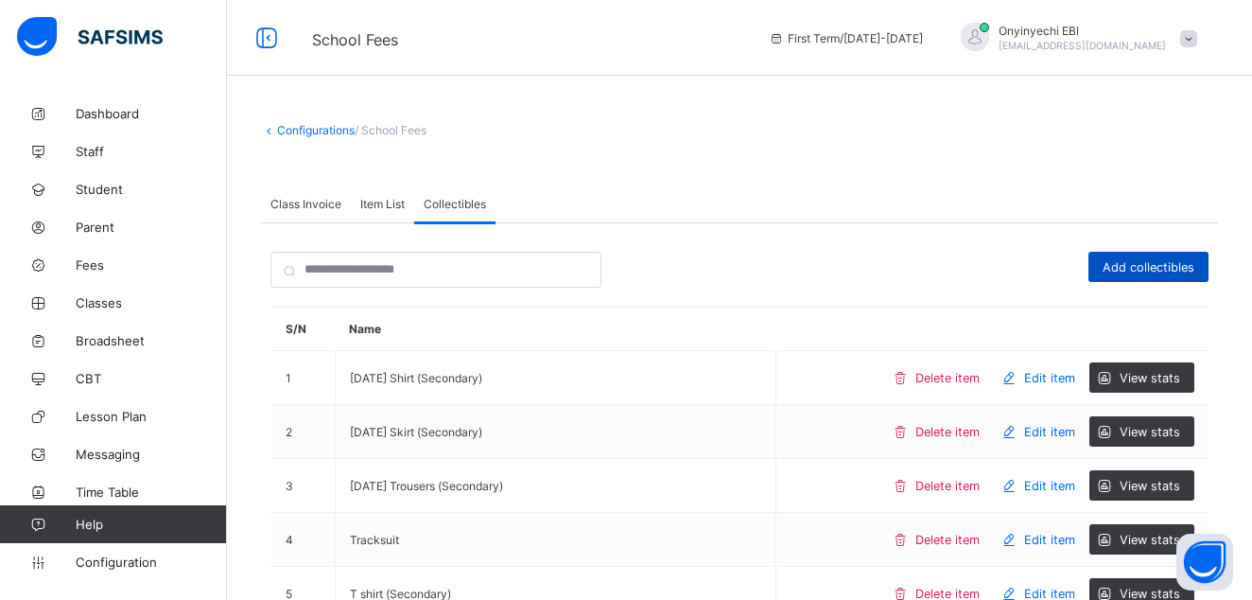
click at [1184, 266] on span "Add collectibles" at bounding box center [1149, 267] width 92 height 14
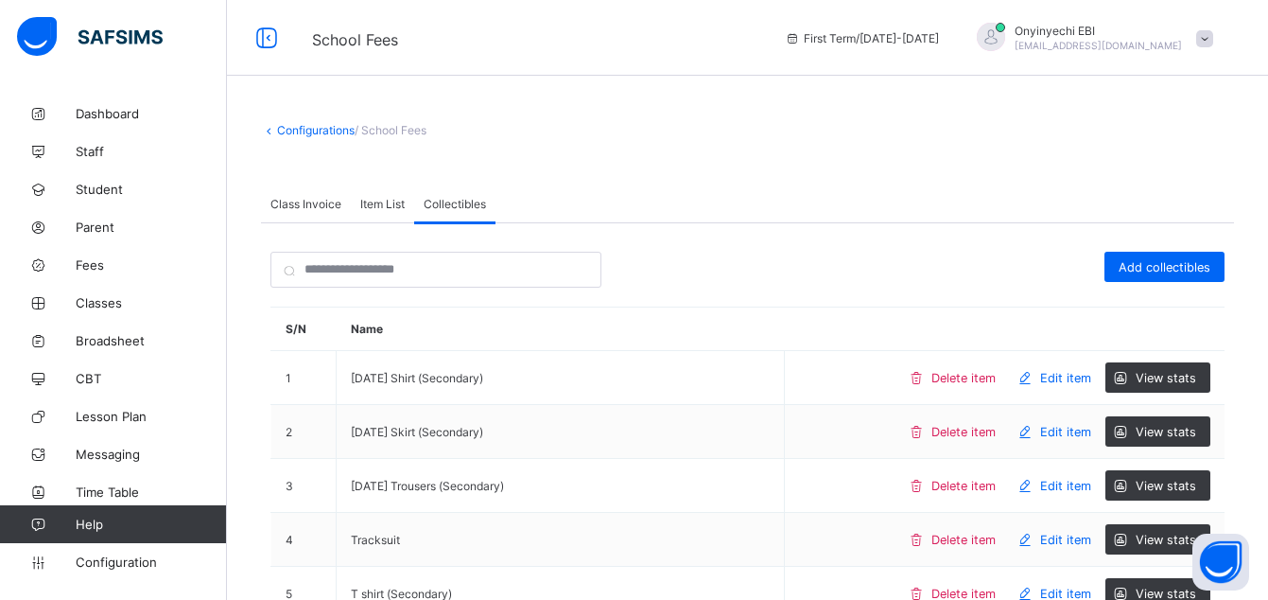
type input "*"
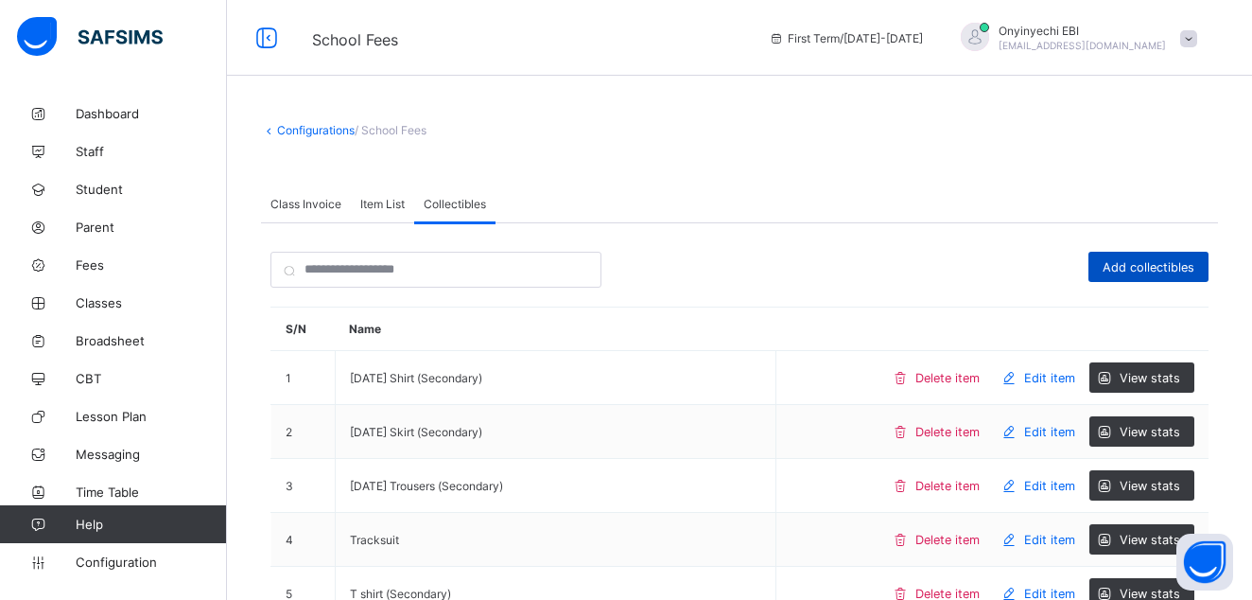
click at [1148, 271] on span "Add collectibles" at bounding box center [1149, 267] width 92 height 14
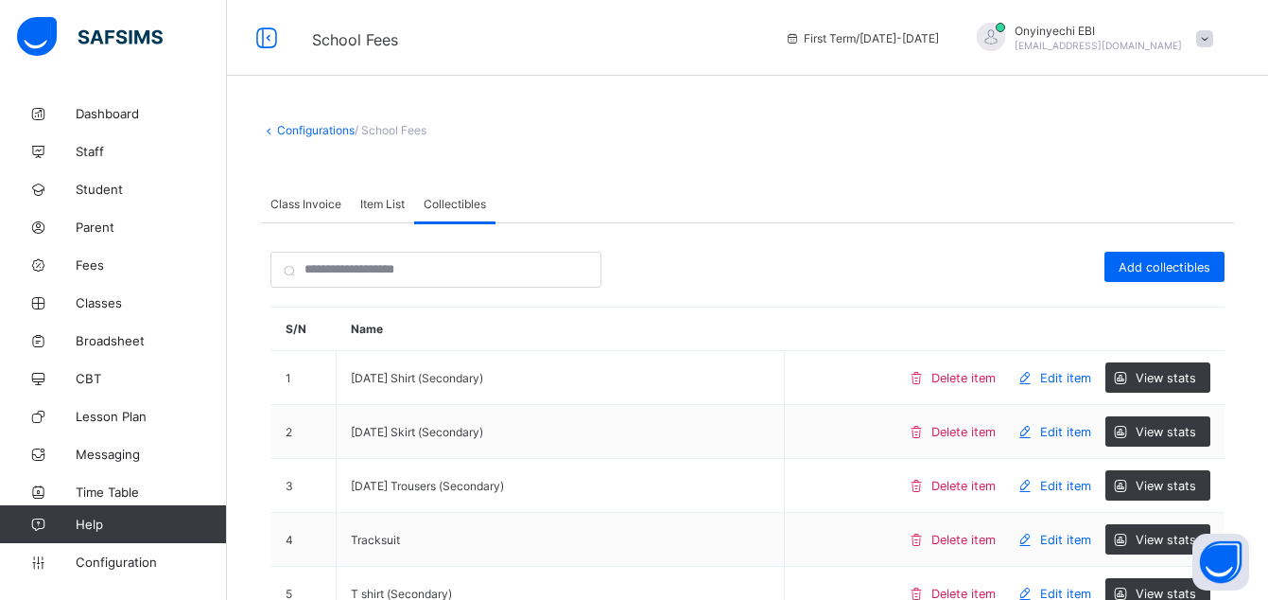
type input "*"
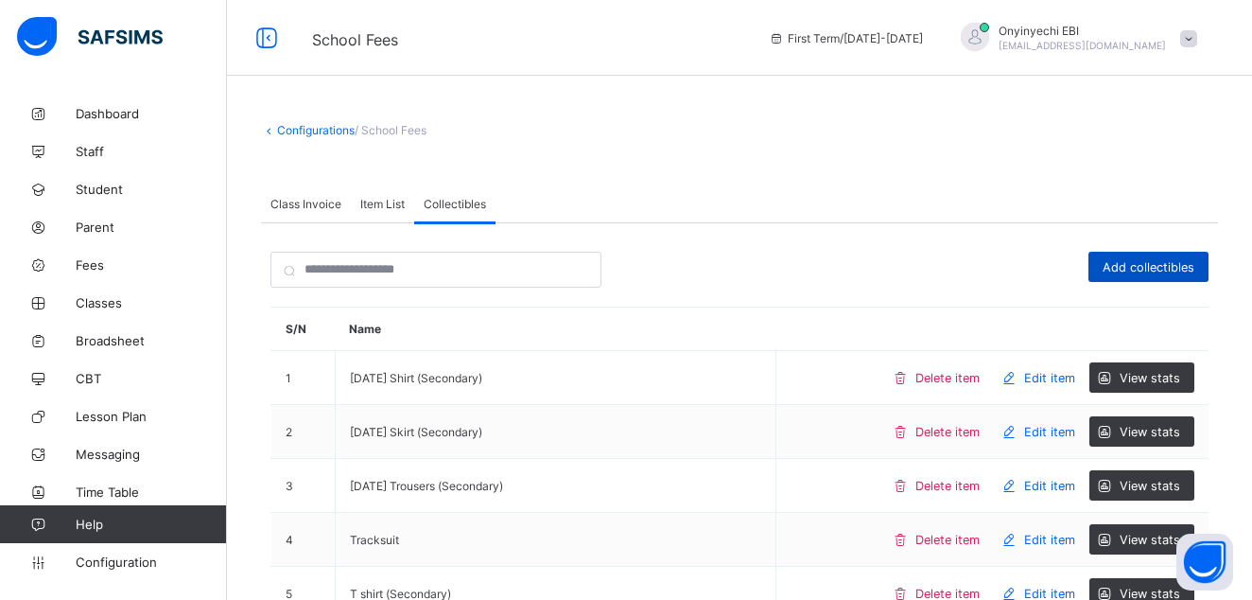
click at [1164, 264] on span "Add collectibles" at bounding box center [1149, 267] width 92 height 14
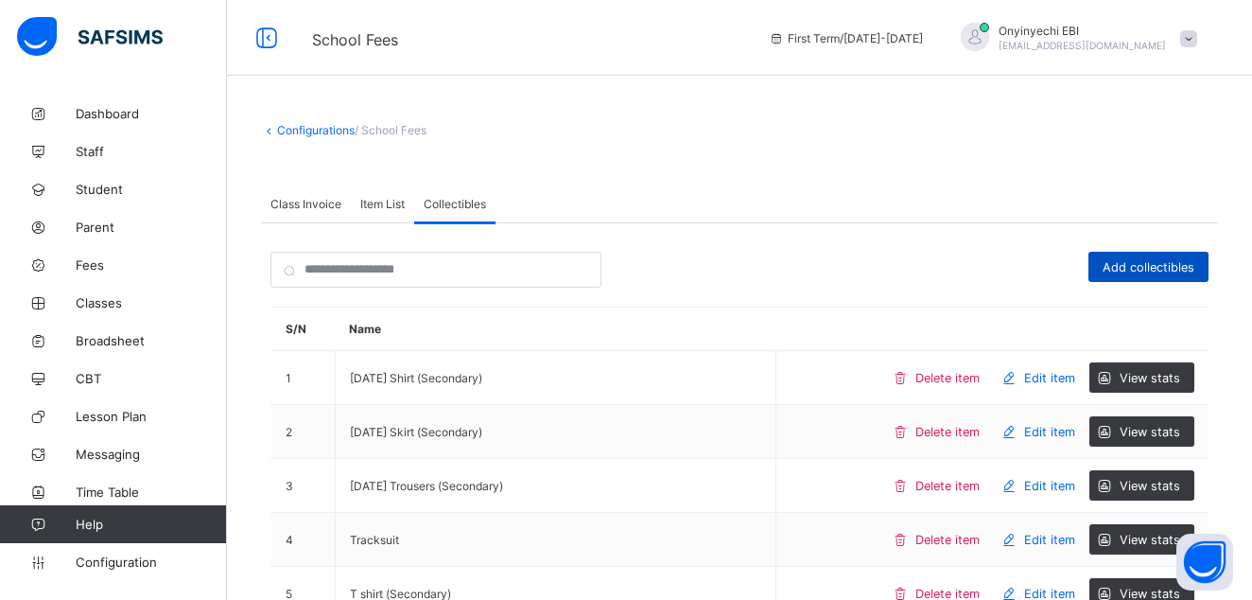
click at [1170, 266] on span "Add collectibles" at bounding box center [1149, 267] width 92 height 14
click at [1143, 254] on div "Add collectibles" at bounding box center [1149, 267] width 120 height 30
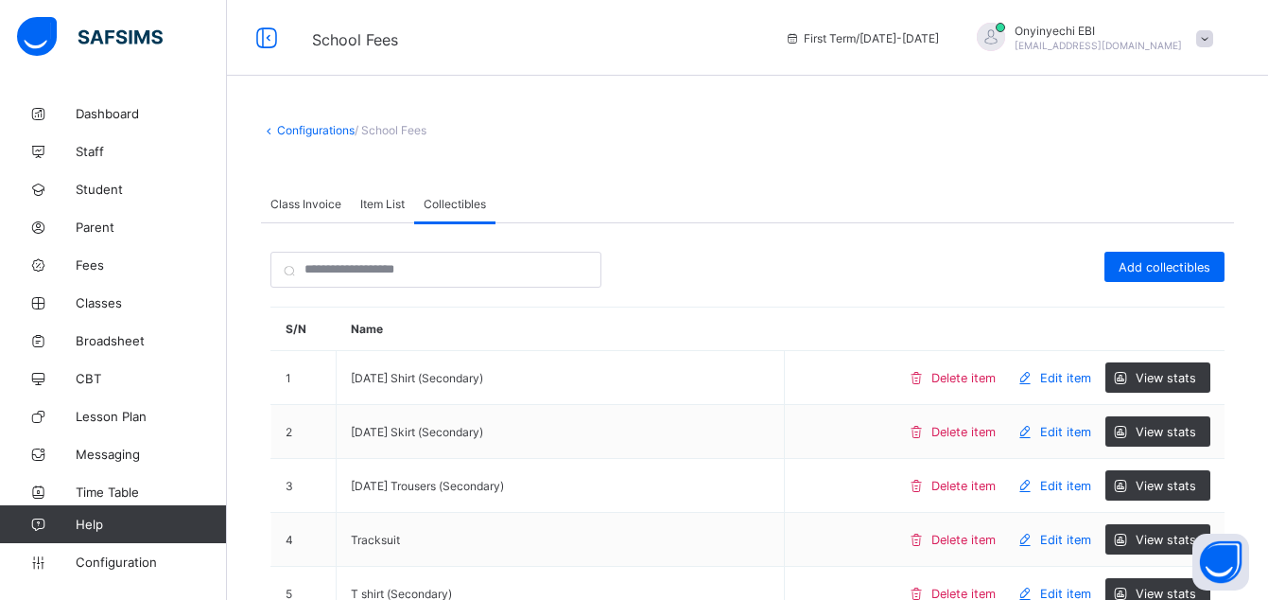
type input "*"
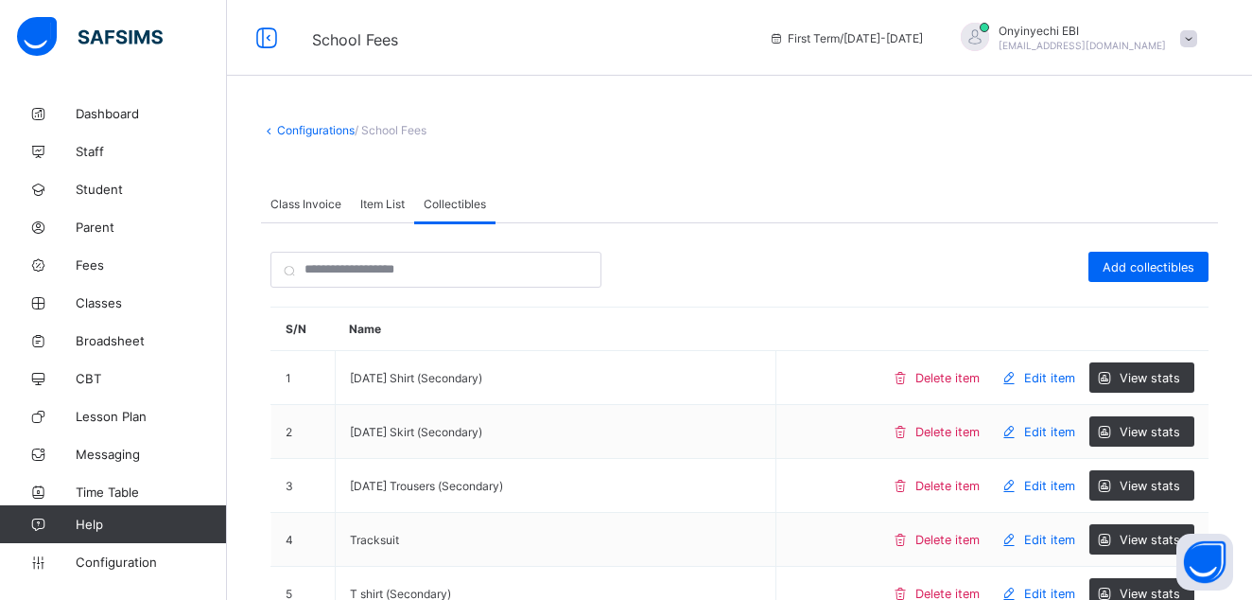
drag, startPoint x: 525, startPoint y: 268, endPoint x: 529, endPoint y: 283, distance: 15.6
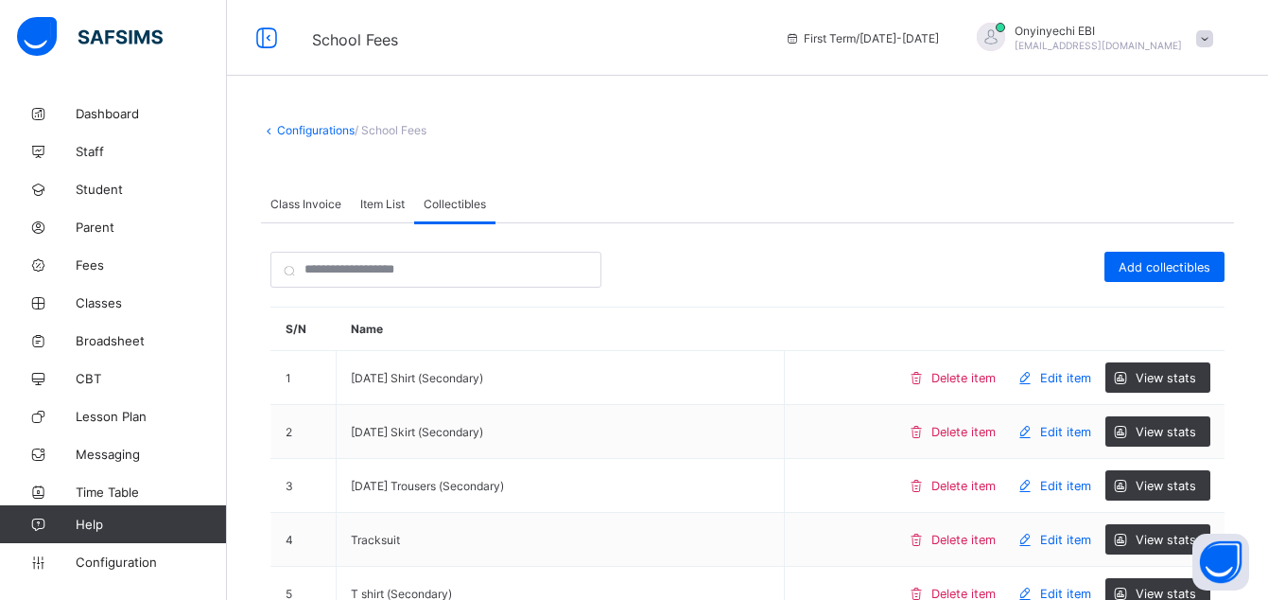
type input "*"
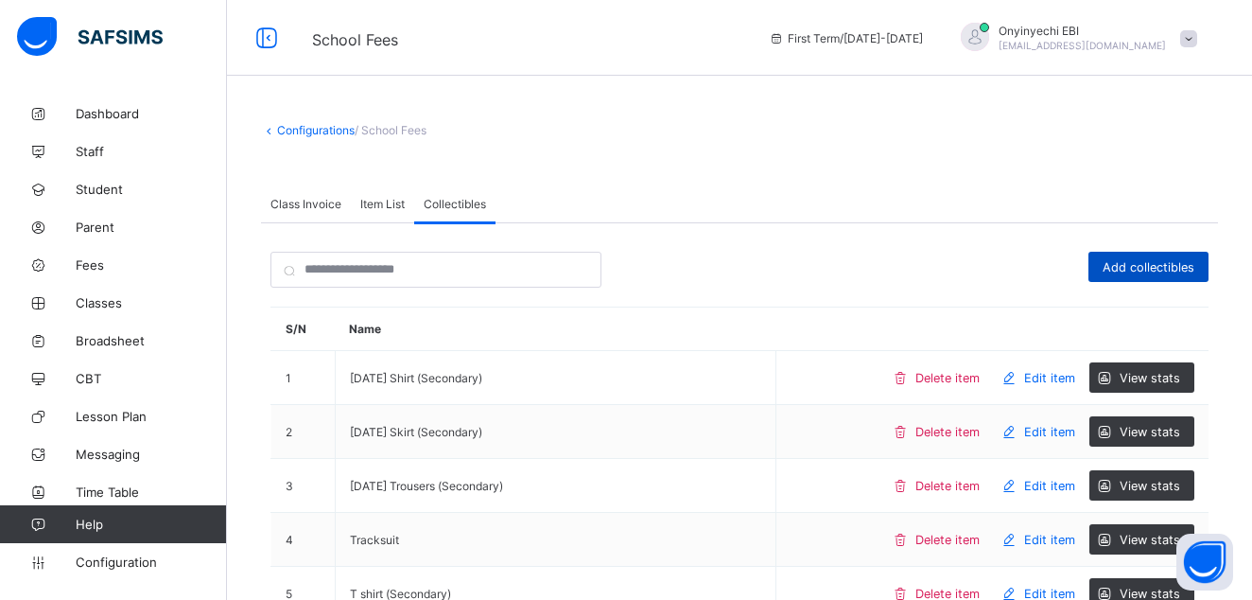
click at [1151, 264] on span "Add collectibles" at bounding box center [1149, 267] width 92 height 14
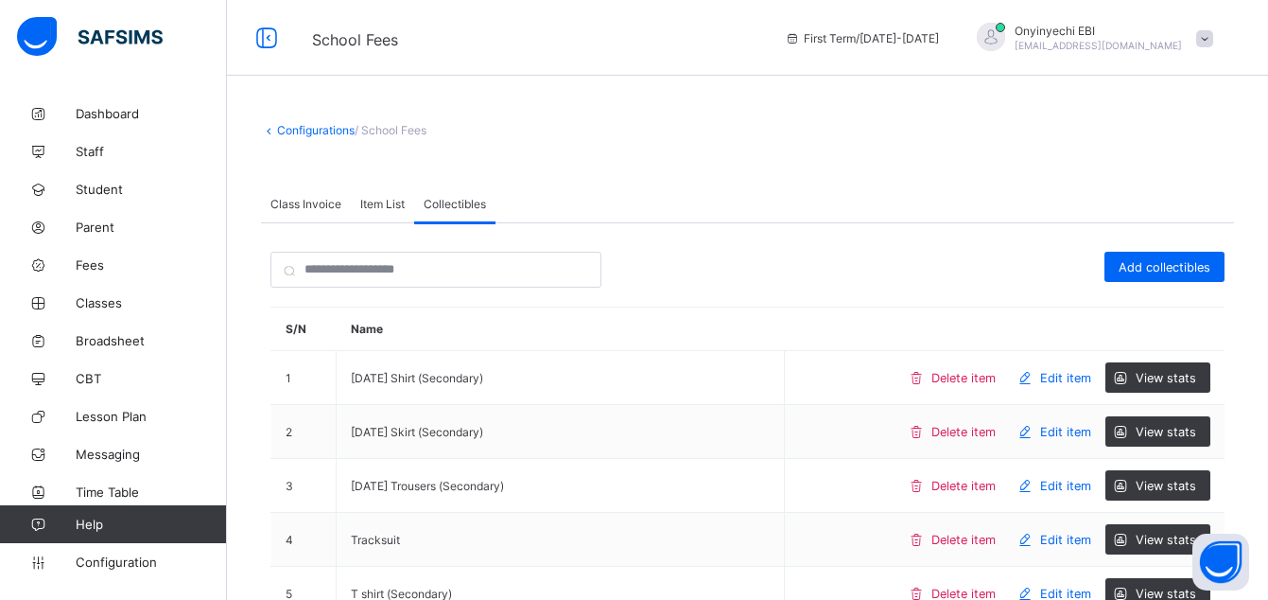
type input "*"
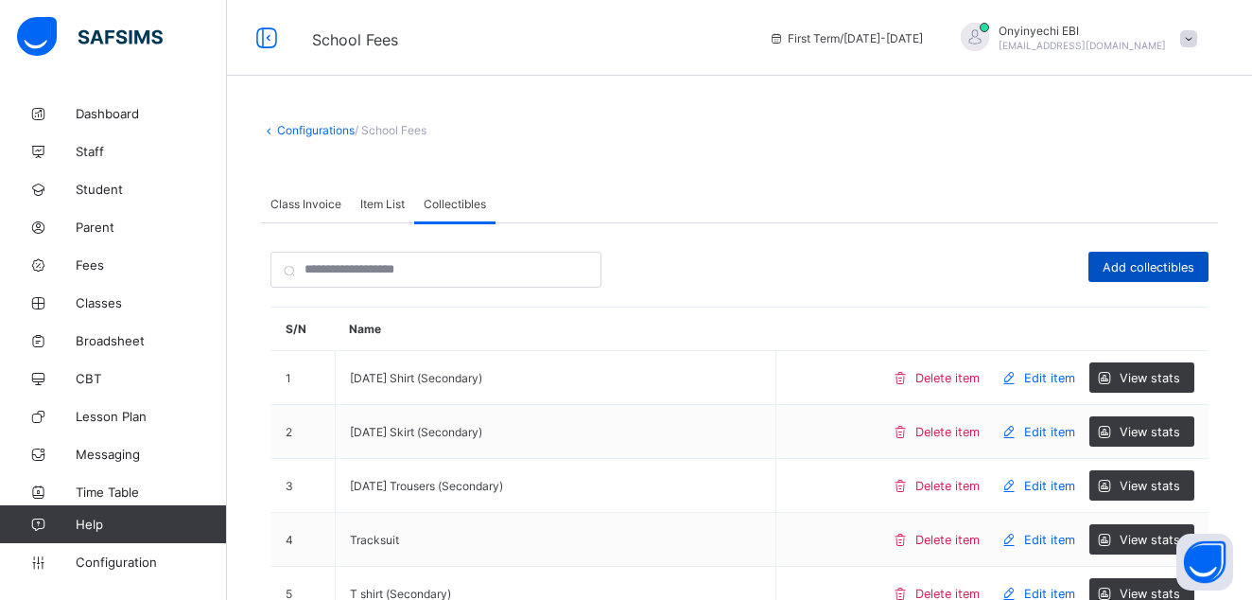
click at [1128, 262] on span "Add collectibles" at bounding box center [1149, 267] width 92 height 14
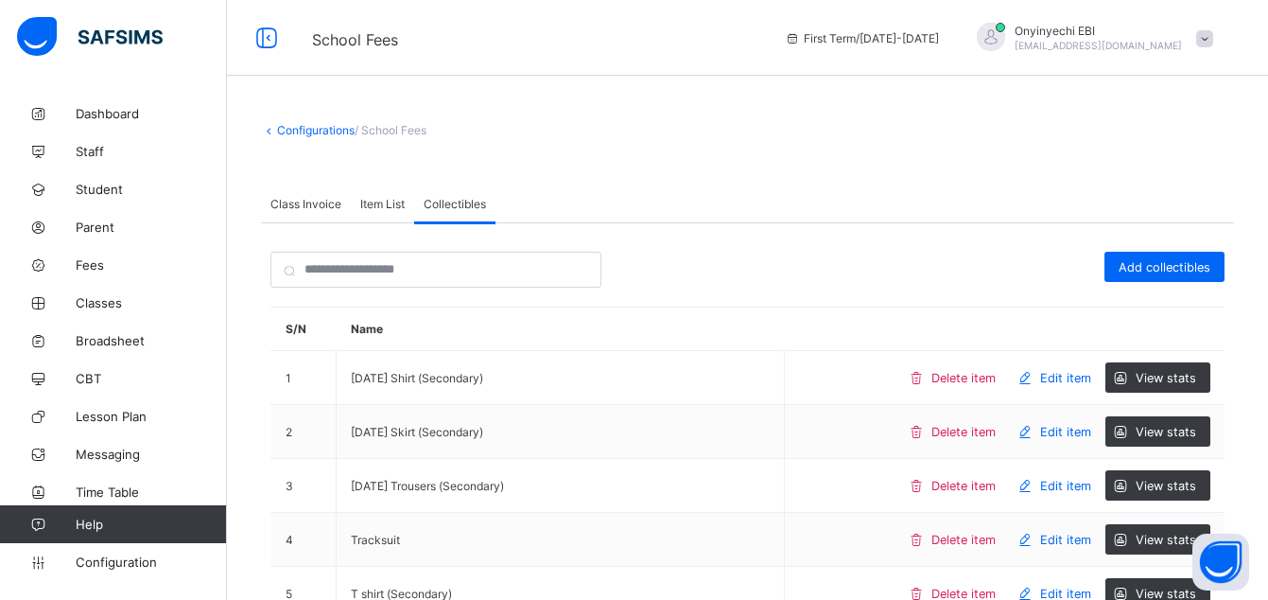
type input "**********"
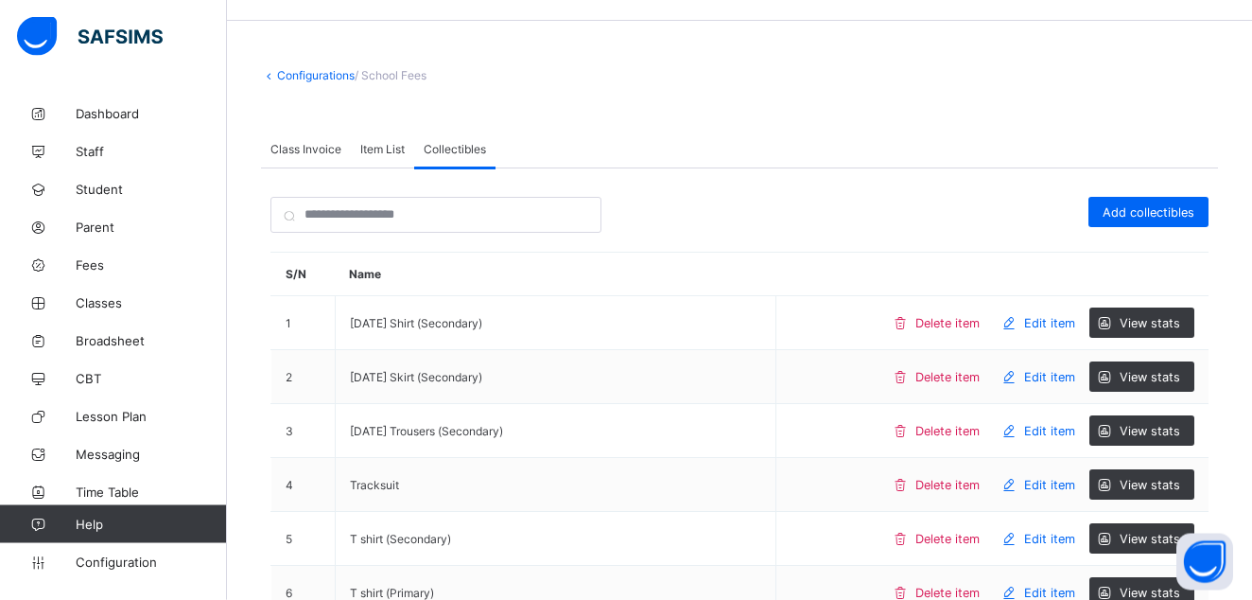
scroll to position [37, 0]
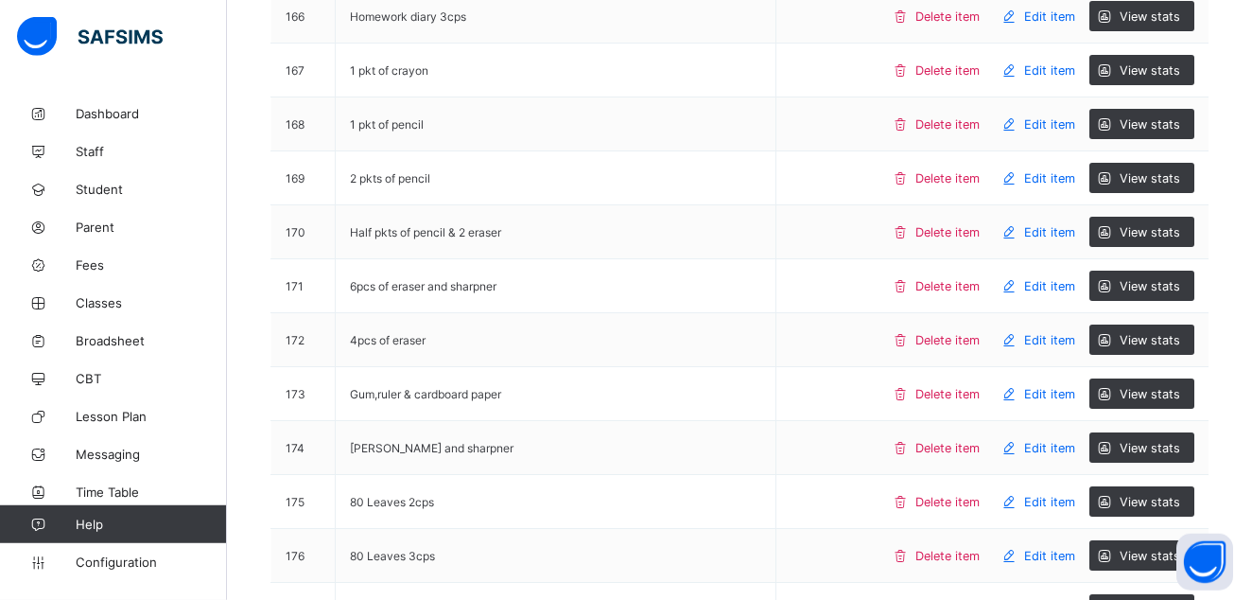
scroll to position [10511, 0]
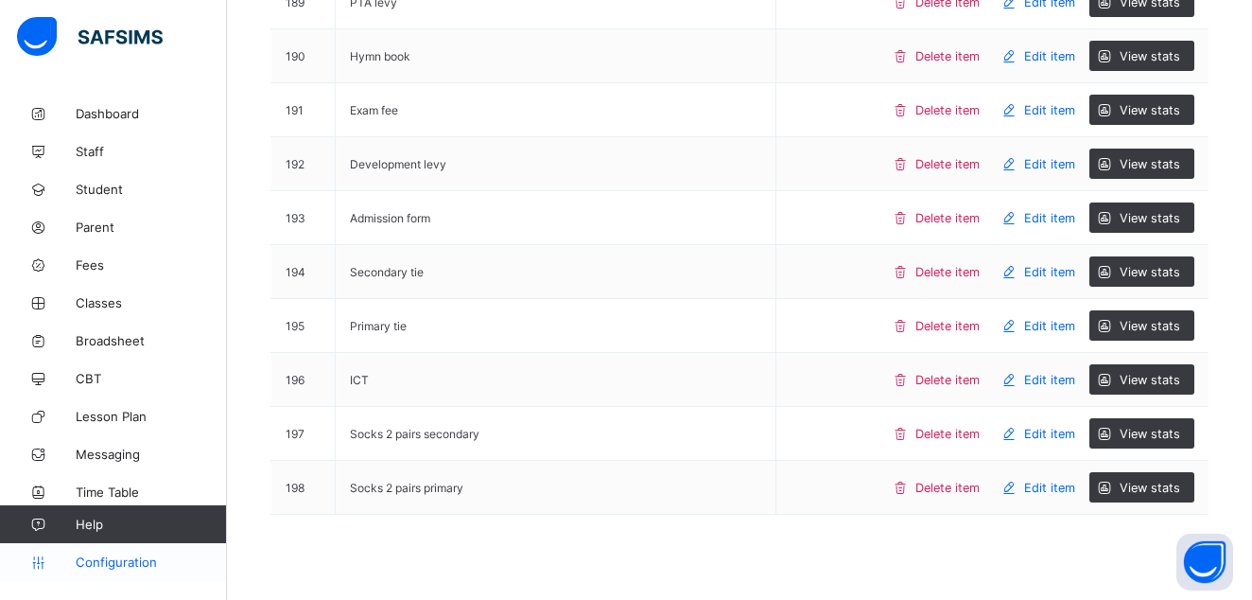
click at [96, 560] on span "Configuration" at bounding box center [151, 561] width 150 height 15
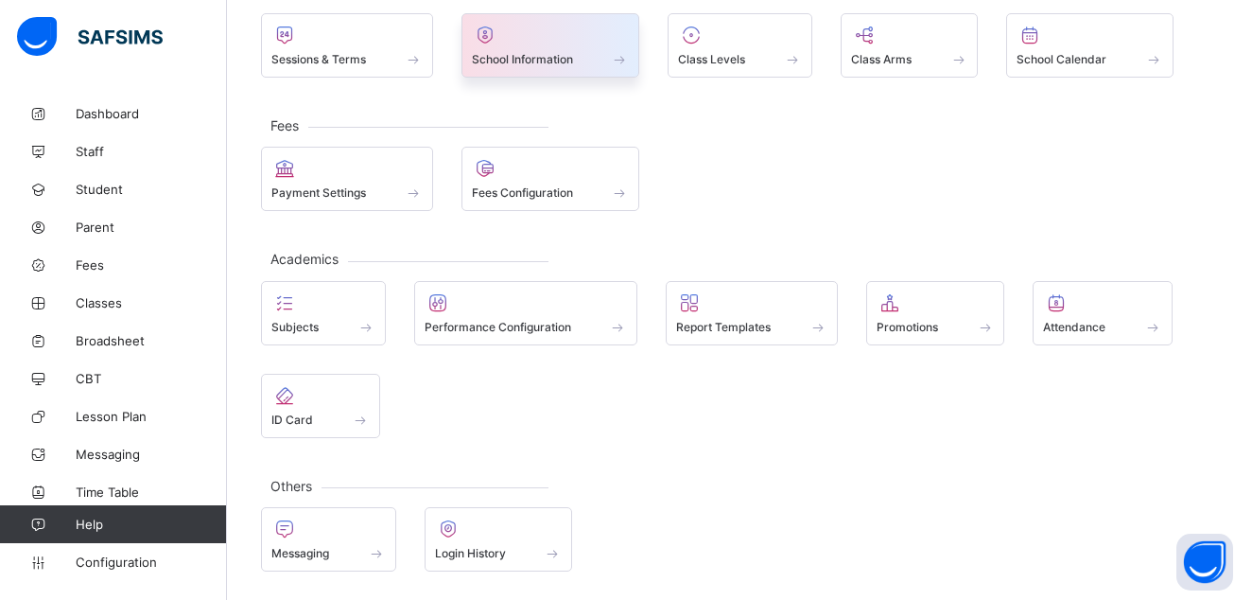
scroll to position [141, 0]
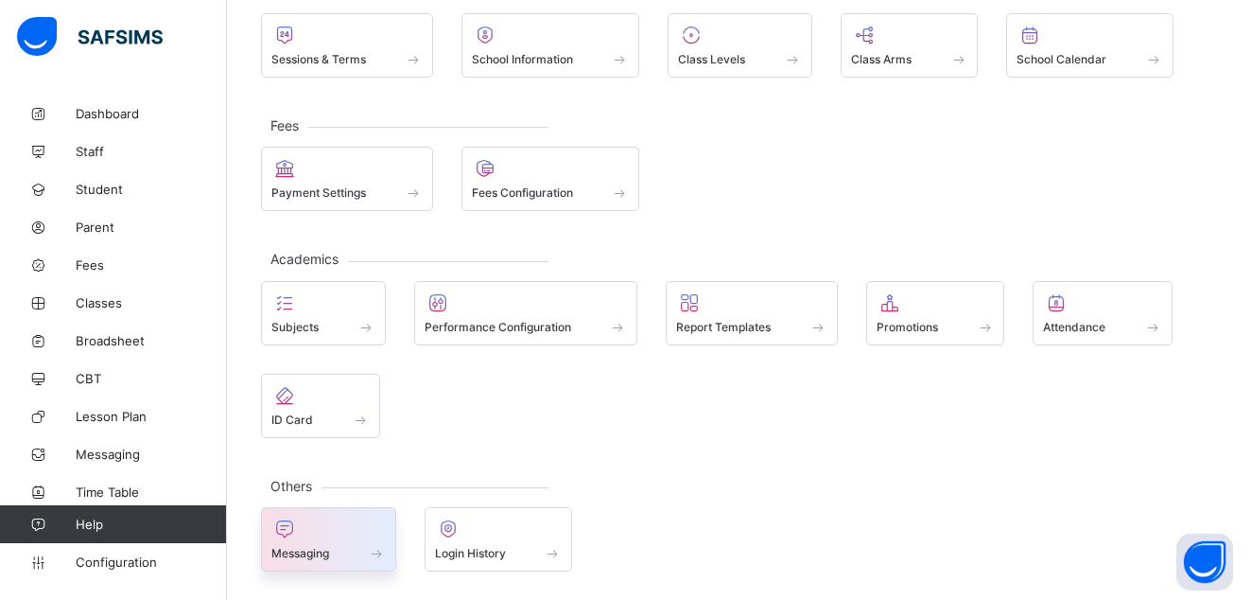
click at [304, 539] on div at bounding box center [328, 528] width 114 height 23
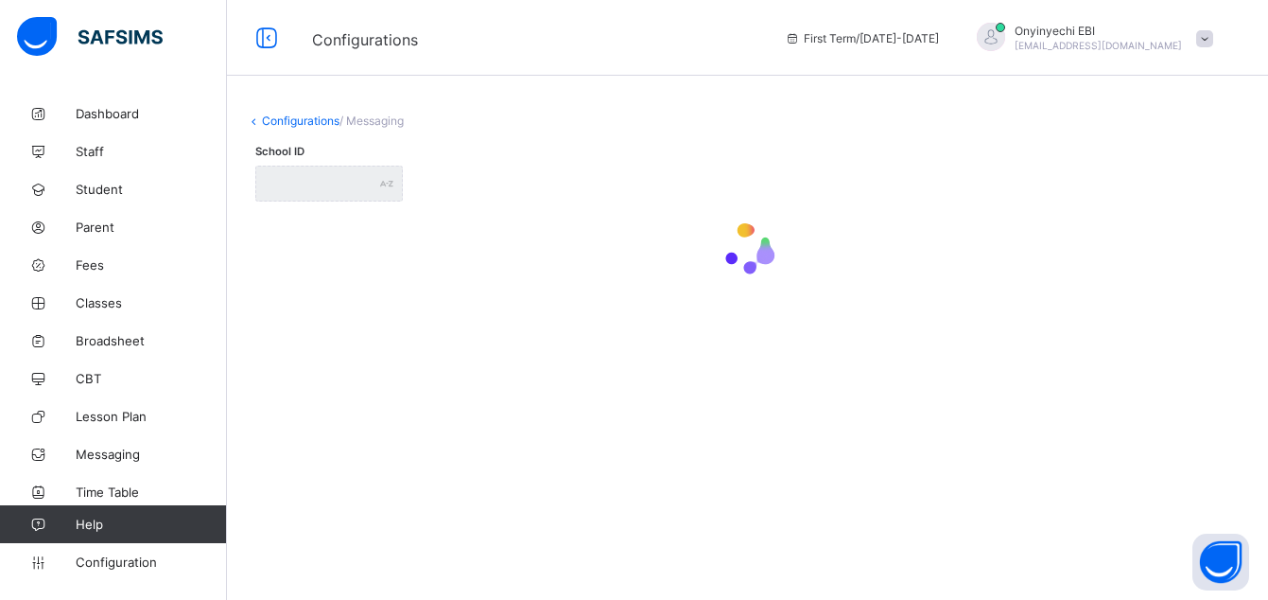
type input "**********"
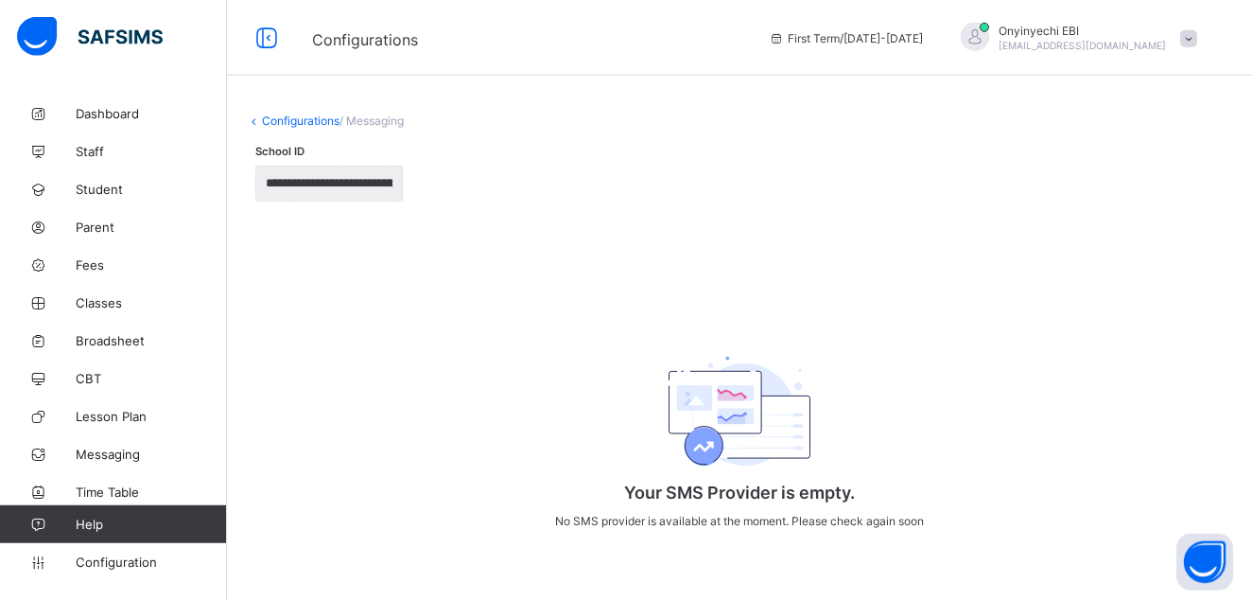
scroll to position [37, 0]
click at [320, 113] on link "Configurations" at bounding box center [301, 120] width 78 height 14
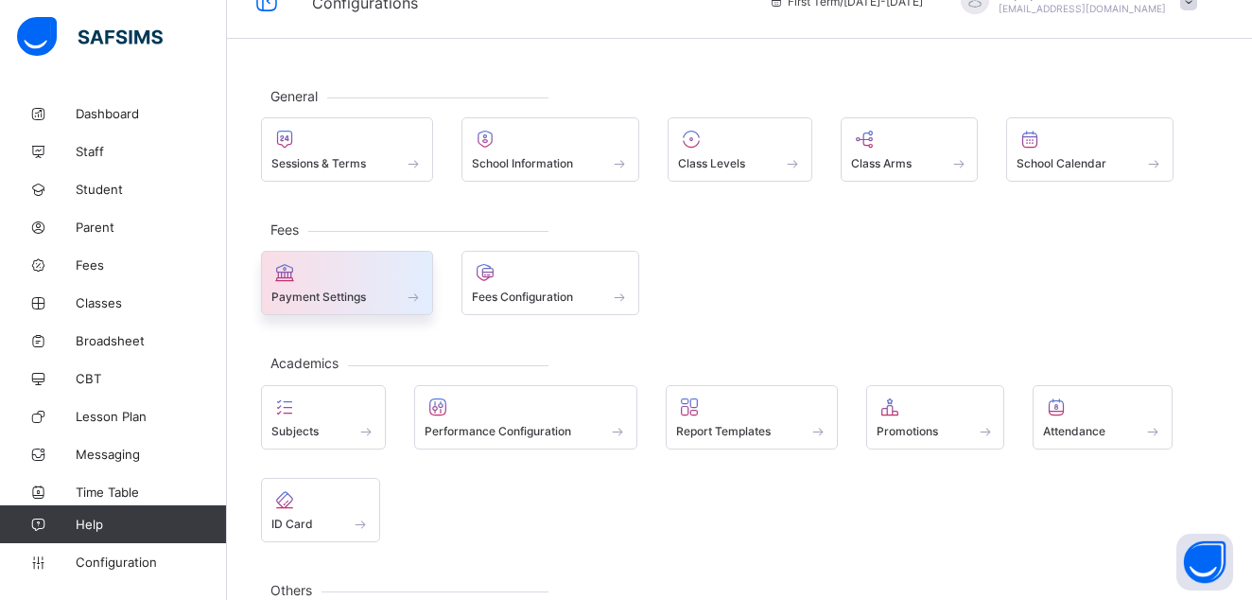
click at [324, 285] on span at bounding box center [346, 286] width 151 height 5
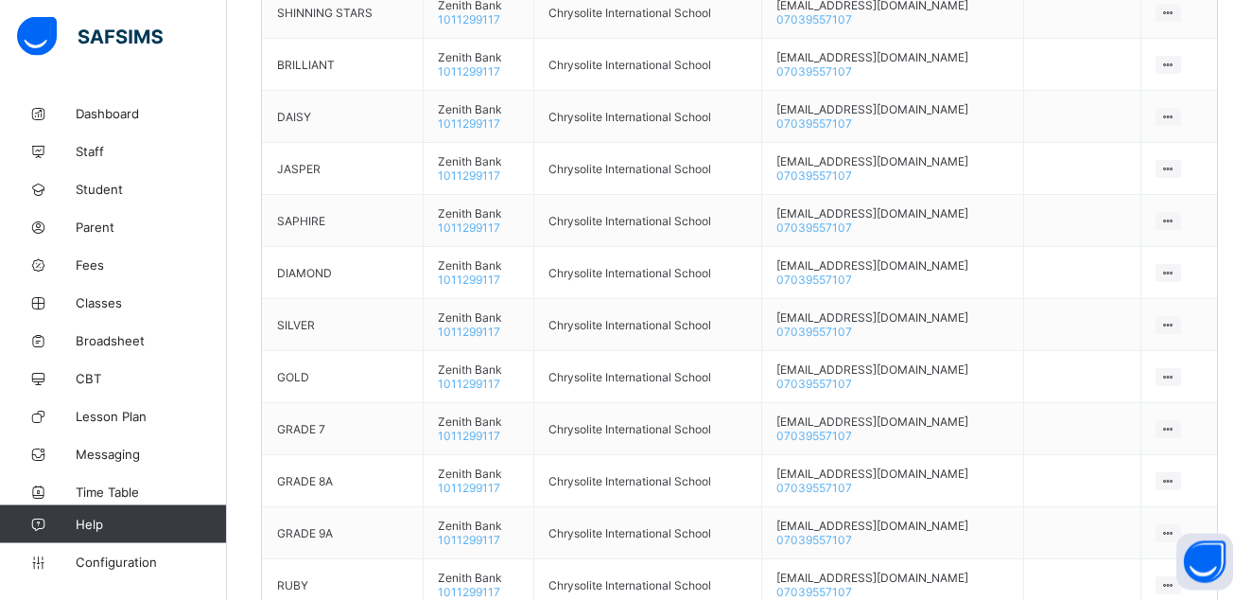
scroll to position [1045, 0]
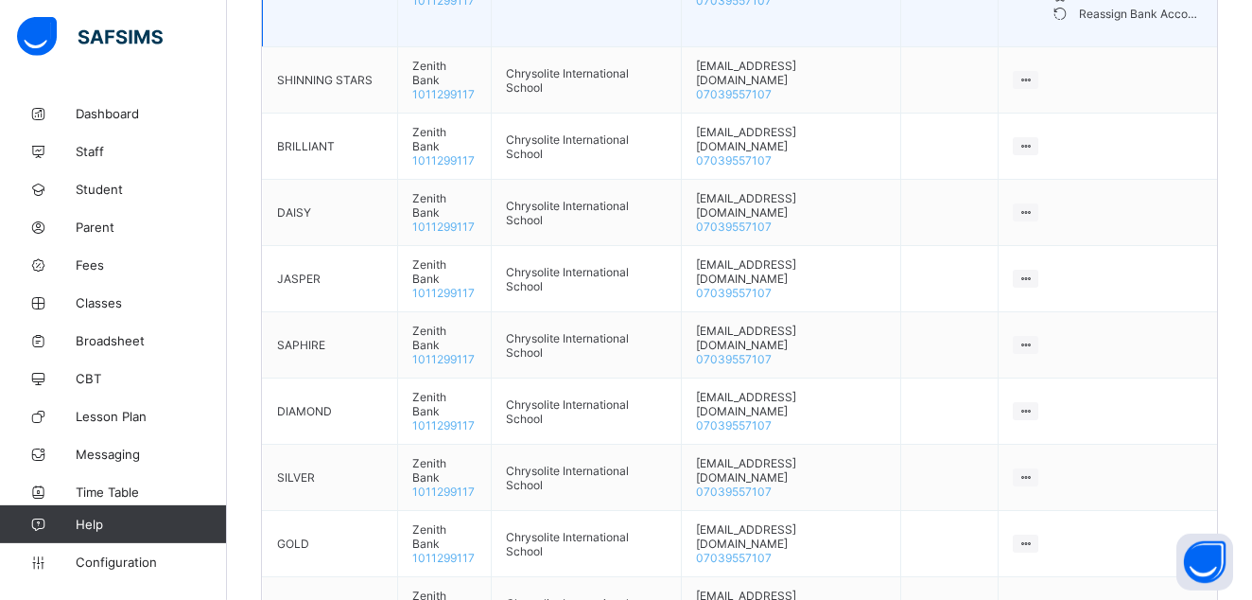
click at [1089, 24] on div "Reassign Bank Account" at bounding box center [1141, 14] width 124 height 19
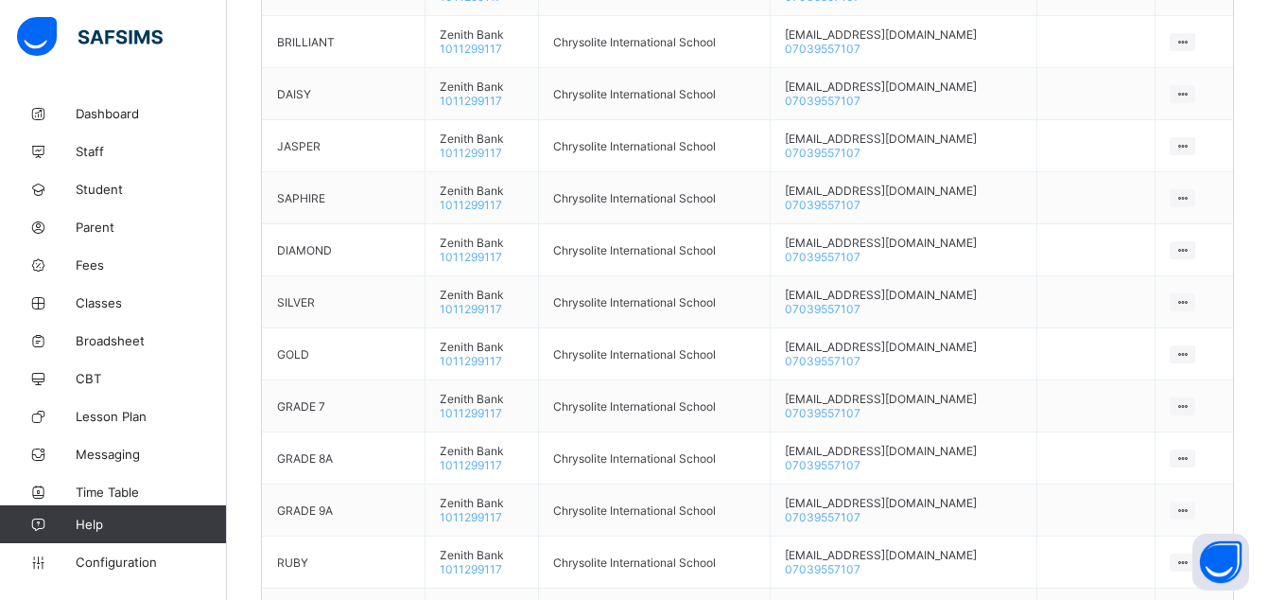
type input "*****"
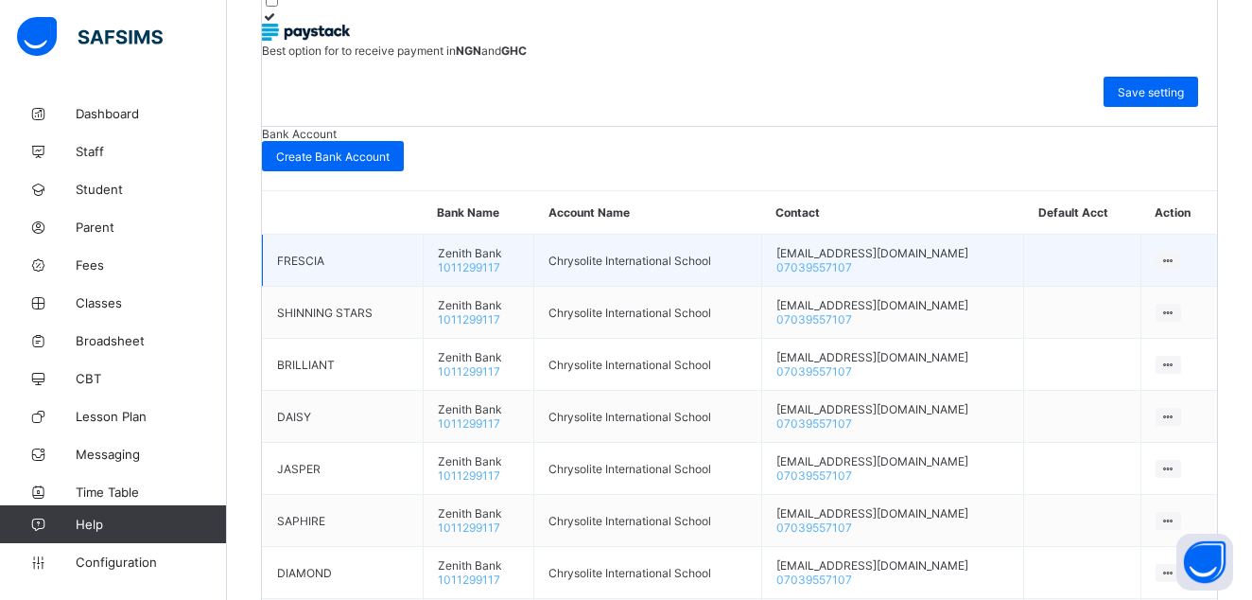
scroll to position [674, 0]
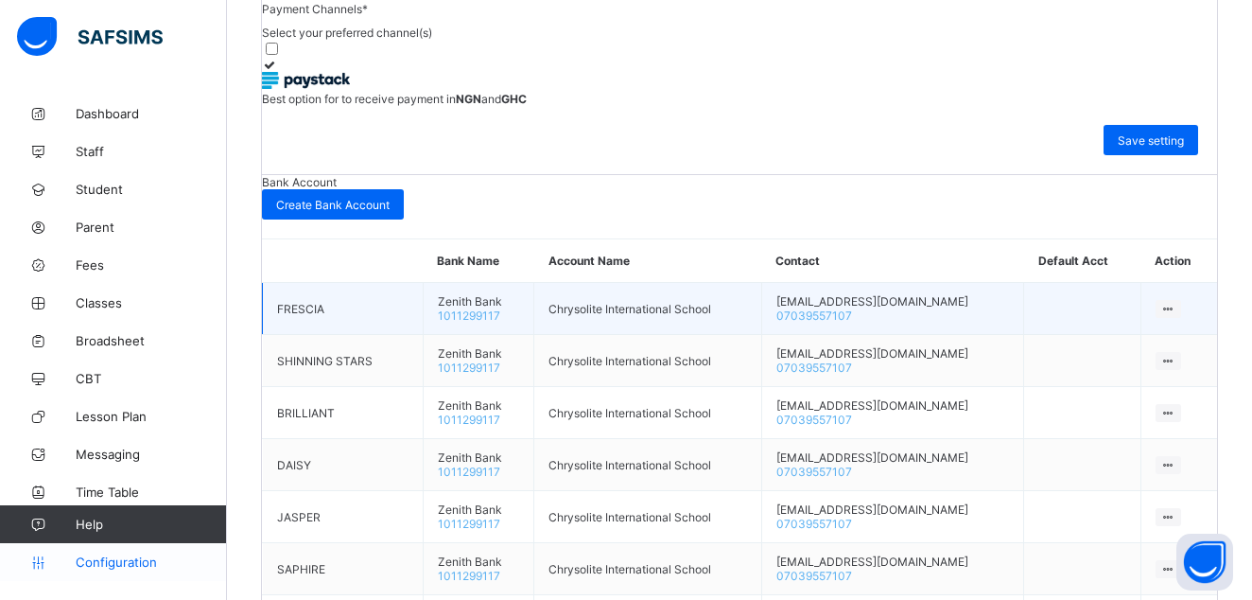
click at [137, 561] on span "Configuration" at bounding box center [151, 561] width 150 height 15
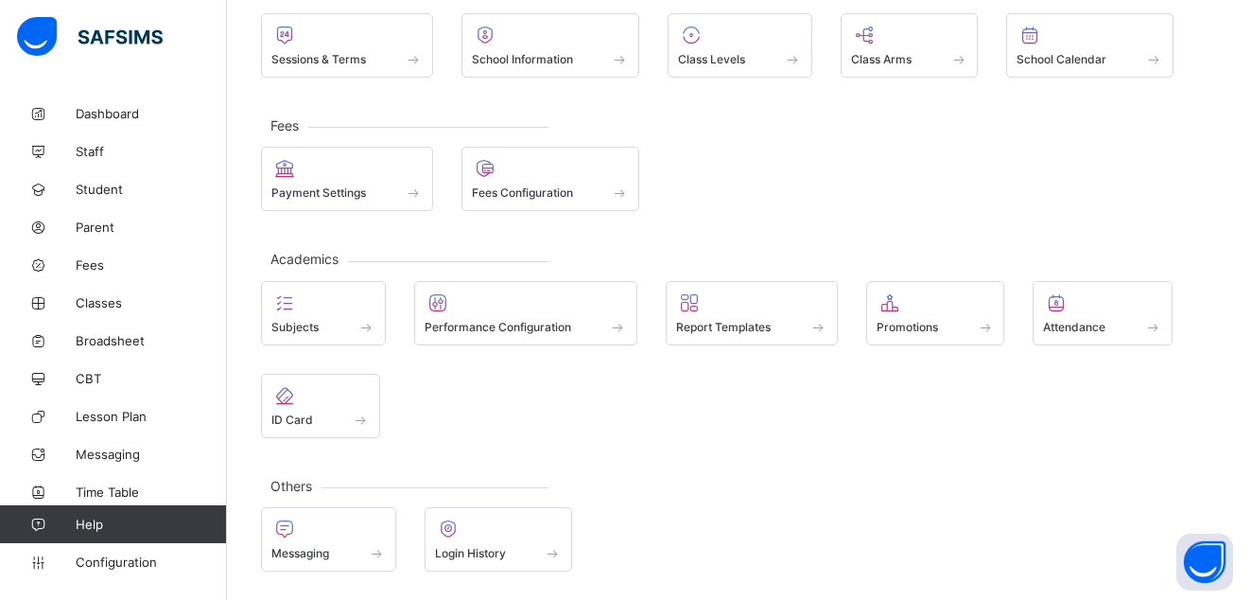
scroll to position [141, 0]
click at [88, 267] on span "Fees" at bounding box center [151, 264] width 151 height 15
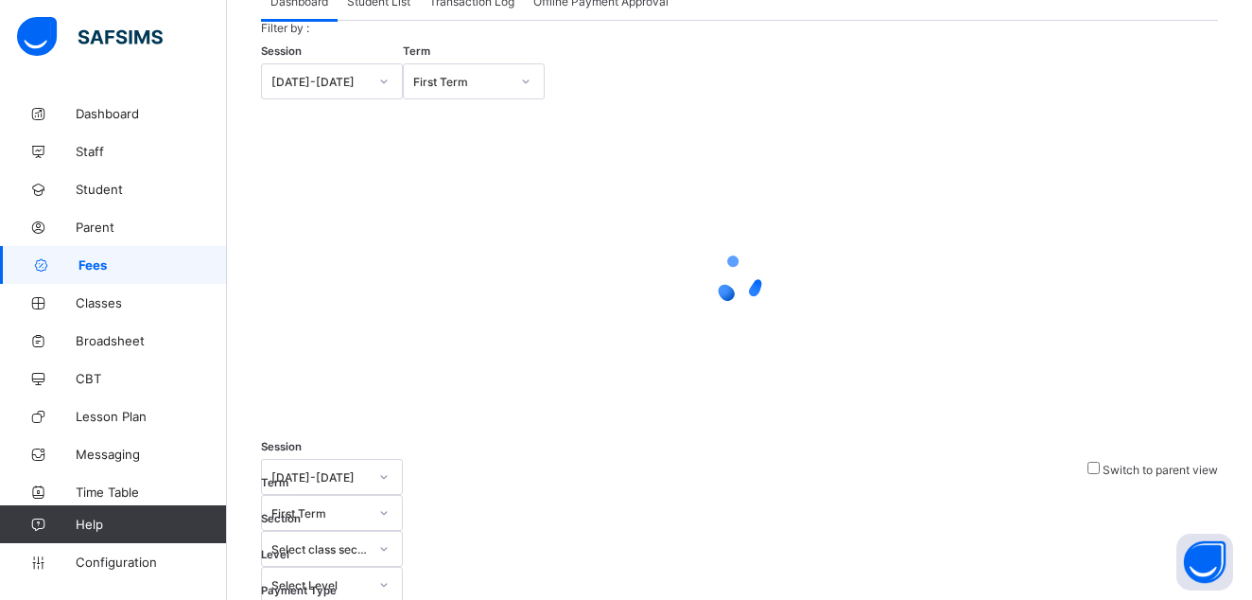
scroll to position [99, 0]
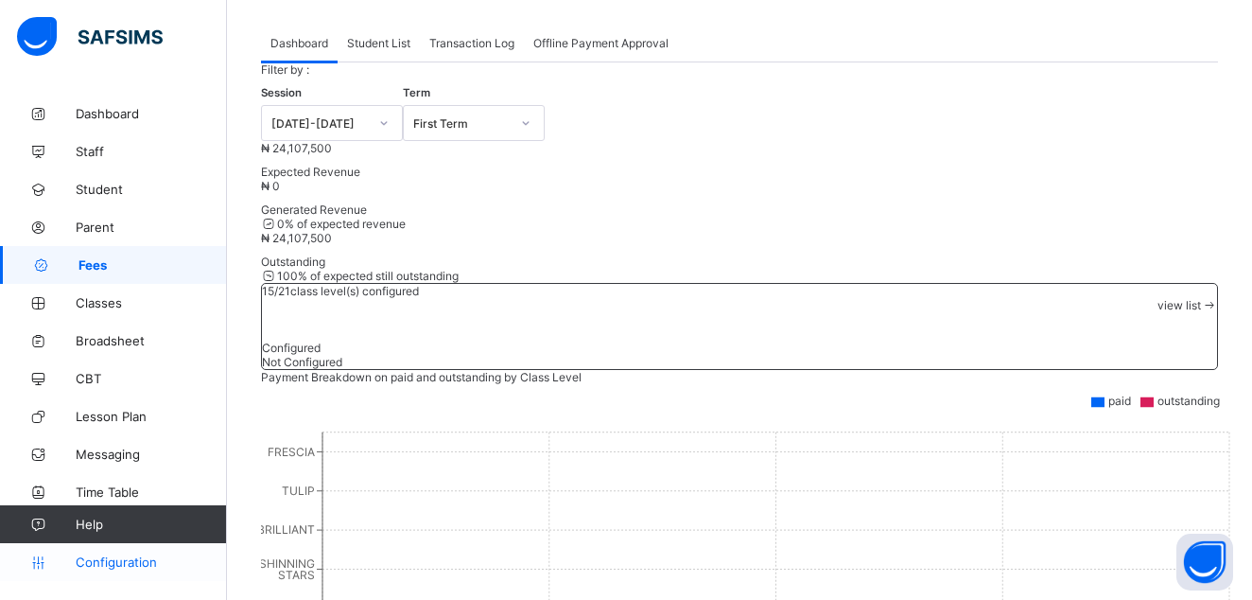
click at [128, 555] on span "Configuration" at bounding box center [151, 561] width 150 height 15
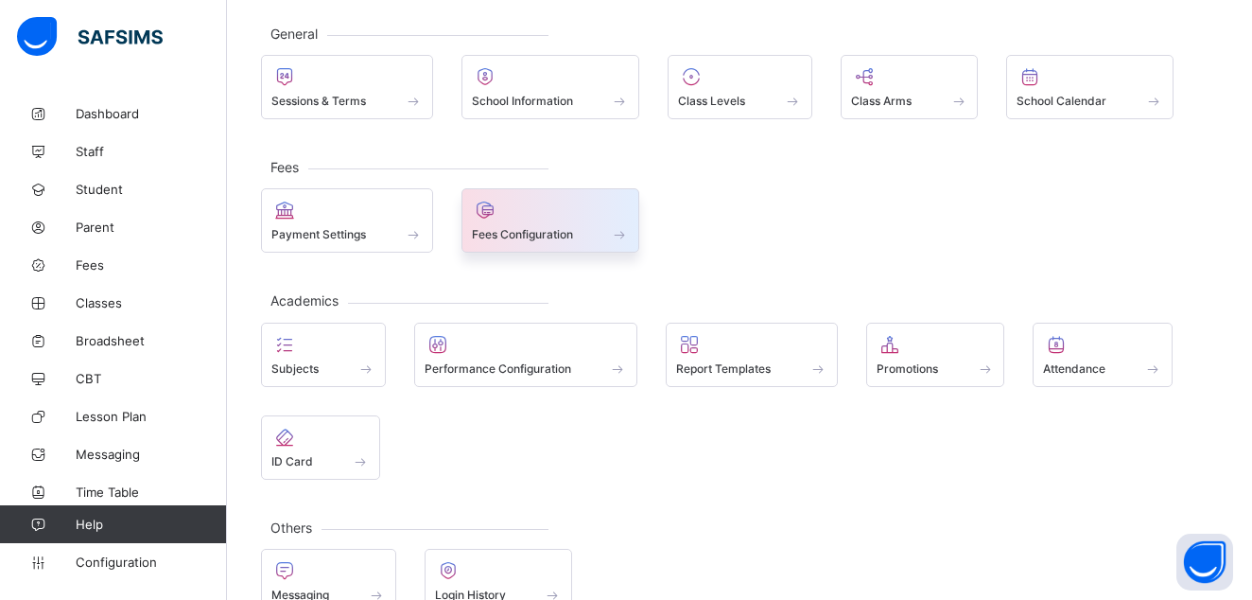
click at [535, 217] on div at bounding box center [551, 210] width 158 height 23
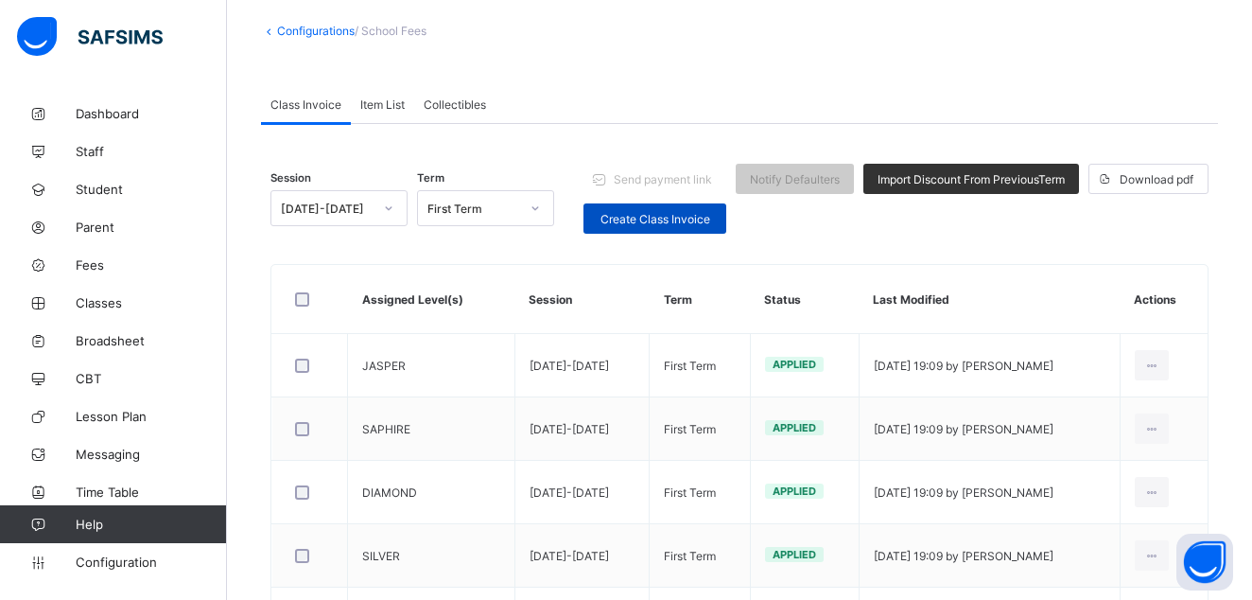
click at [690, 217] on span "Create Class Invoice" at bounding box center [655, 219] width 114 height 14
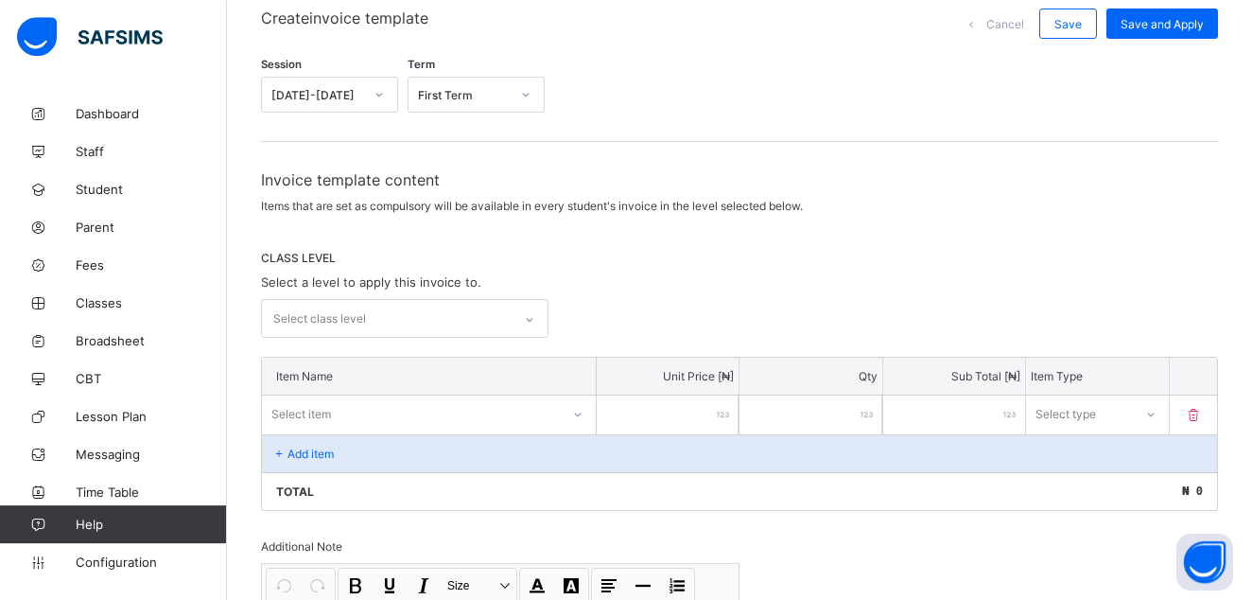
scroll to position [196, 0]
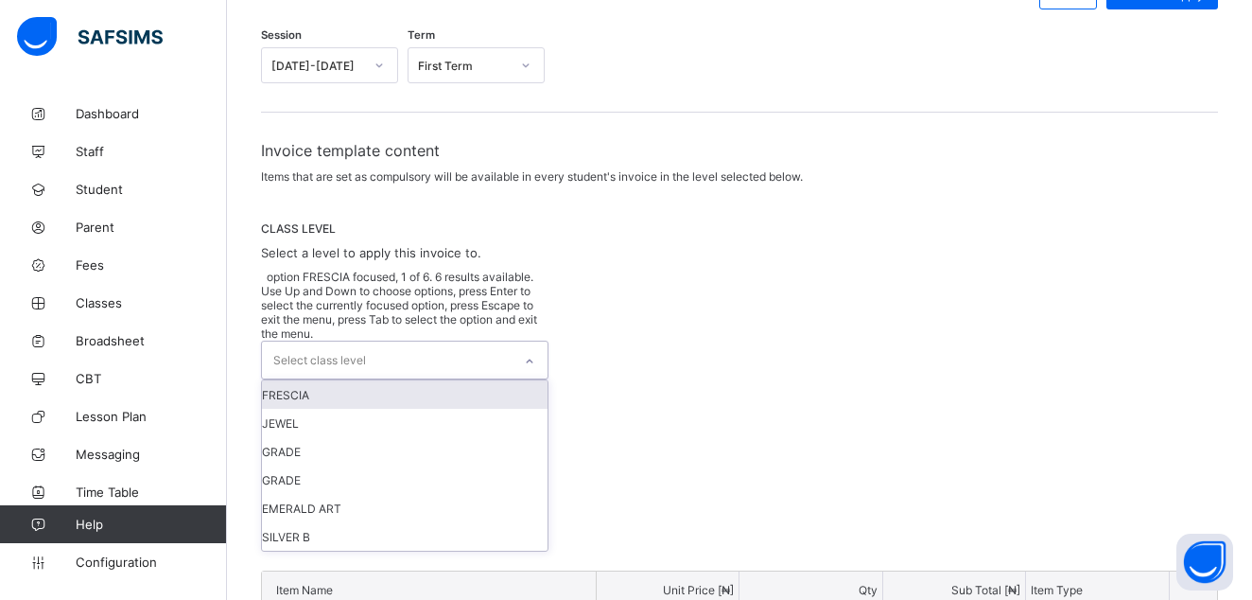
click at [528, 346] on div at bounding box center [530, 361] width 32 height 30
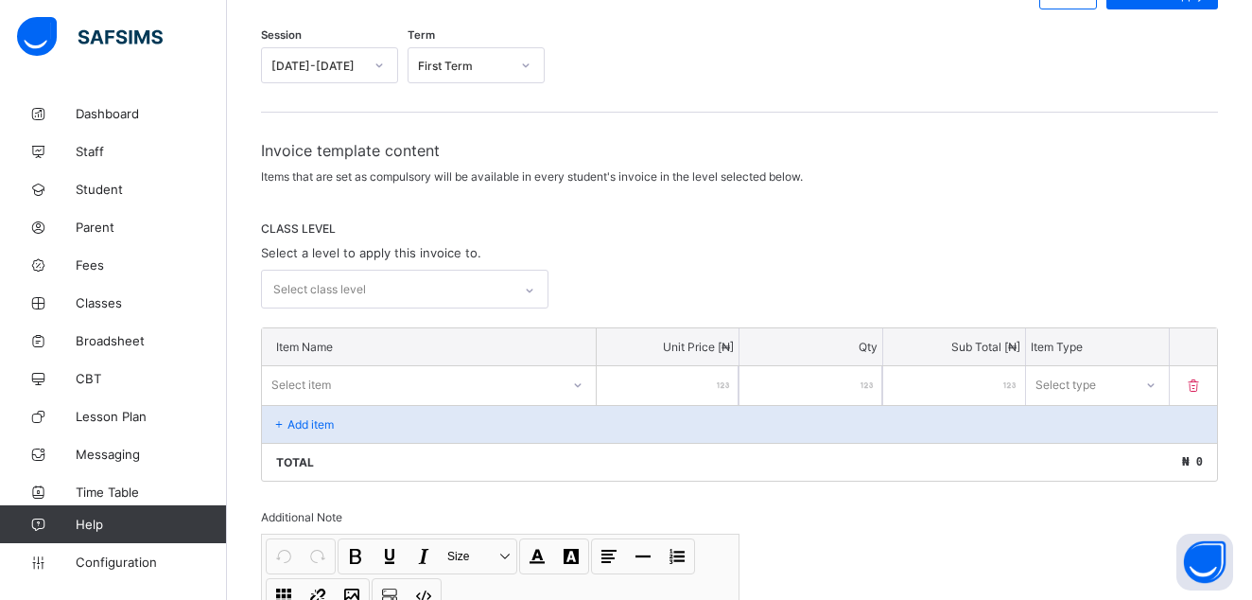
drag, startPoint x: 682, startPoint y: 399, endPoint x: 672, endPoint y: 418, distance: 21.6
click at [678, 405] on input "number" at bounding box center [668, 385] width 143 height 39
click at [340, 453] on div "Total ₦ 0" at bounding box center [739, 462] width 955 height 38
click at [401, 468] on div "Total ₦ 0" at bounding box center [739, 462] width 955 height 38
click at [434, 253] on span "Select a level to apply this invoice to." at bounding box center [371, 252] width 220 height 15
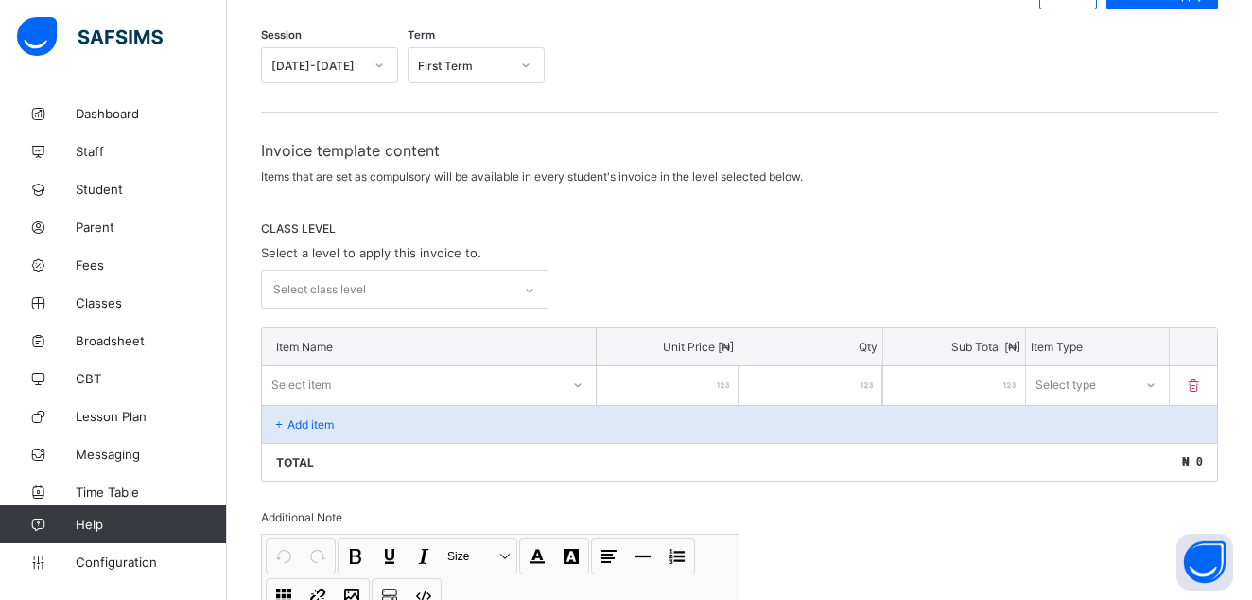
drag, startPoint x: 400, startPoint y: 226, endPoint x: 367, endPoint y: 221, distance: 33.4
click at [375, 223] on span "CLASS LEVEL" at bounding box center [739, 228] width 957 height 14
click at [356, 221] on span "CLASS LEVEL" at bounding box center [739, 228] width 957 height 14
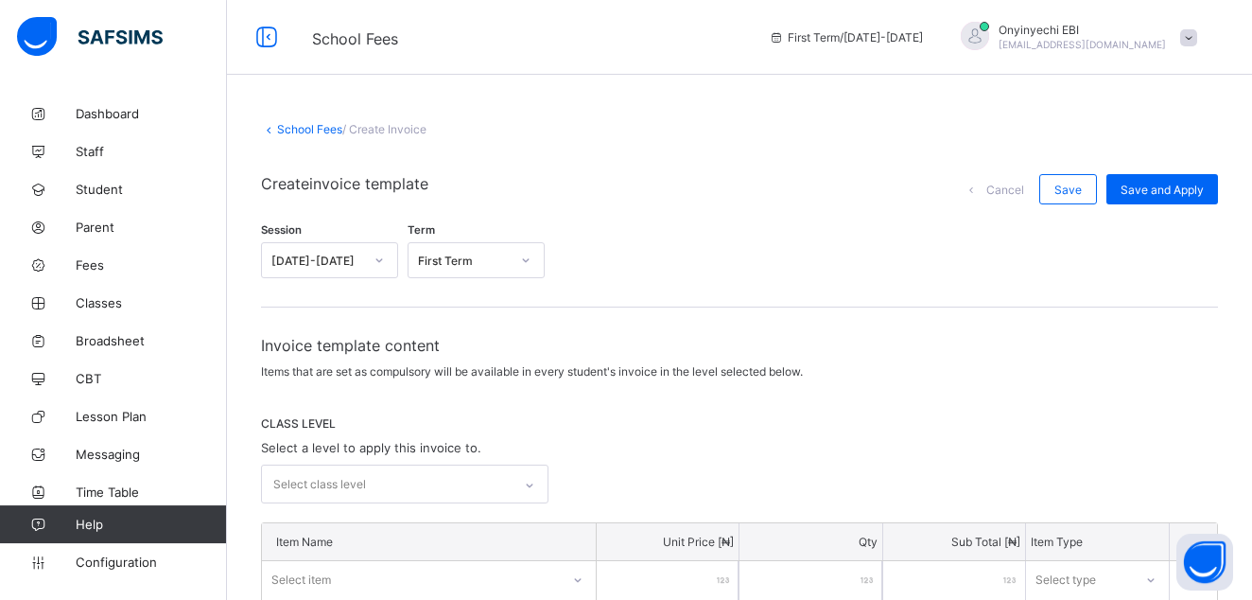
scroll to position [0, 0]
click at [360, 131] on span "/ Create Invoice" at bounding box center [384, 130] width 84 height 14
click at [334, 125] on link "School Fees" at bounding box center [309, 130] width 65 height 14
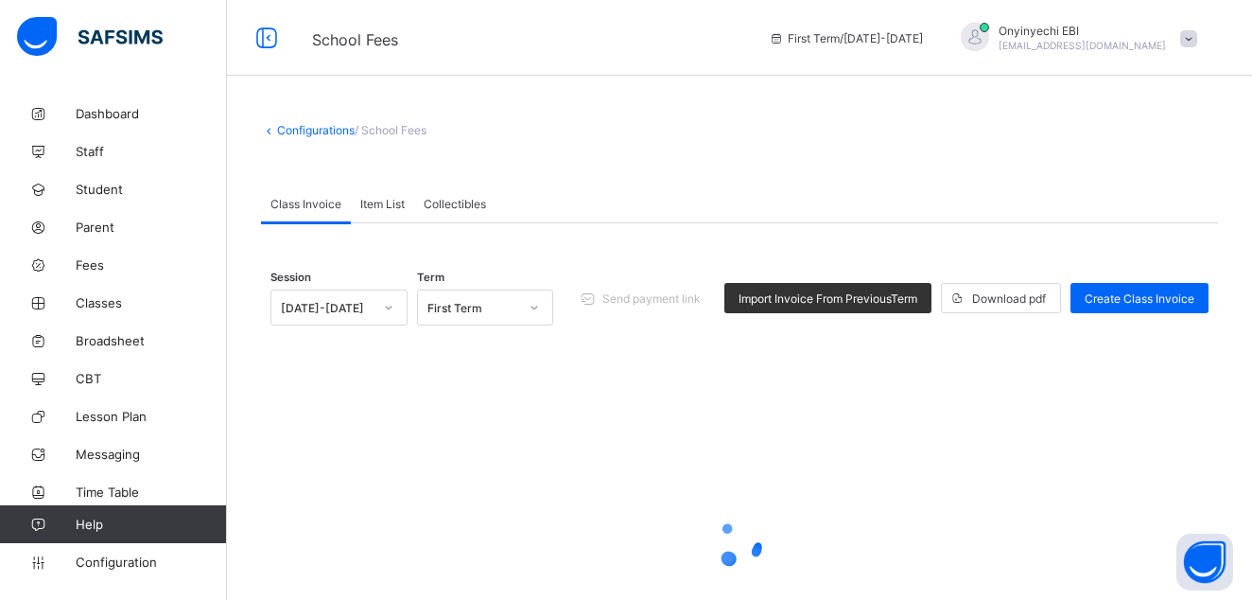
click at [371, 128] on span "/ School Fees" at bounding box center [391, 130] width 72 height 14
click at [307, 120] on div "Configurations / School Fees Class Invoice Item List Collectibles Class Invoice…" at bounding box center [739, 428] width 1025 height 666
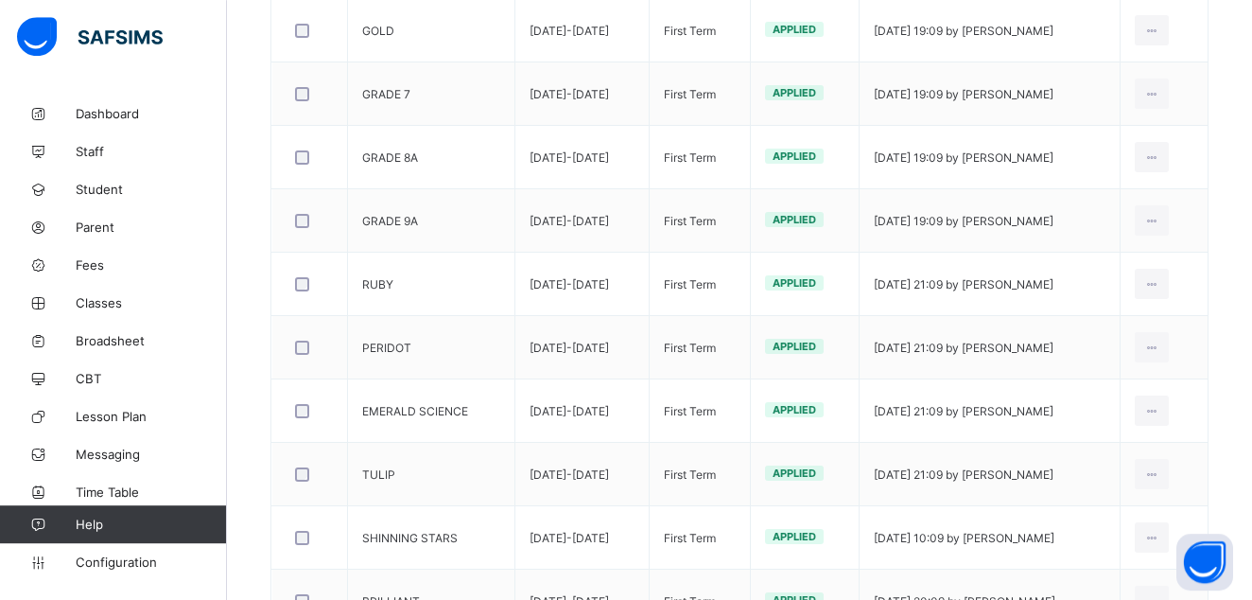
scroll to position [675, 0]
